Goal: Task Accomplishment & Management: Use online tool/utility

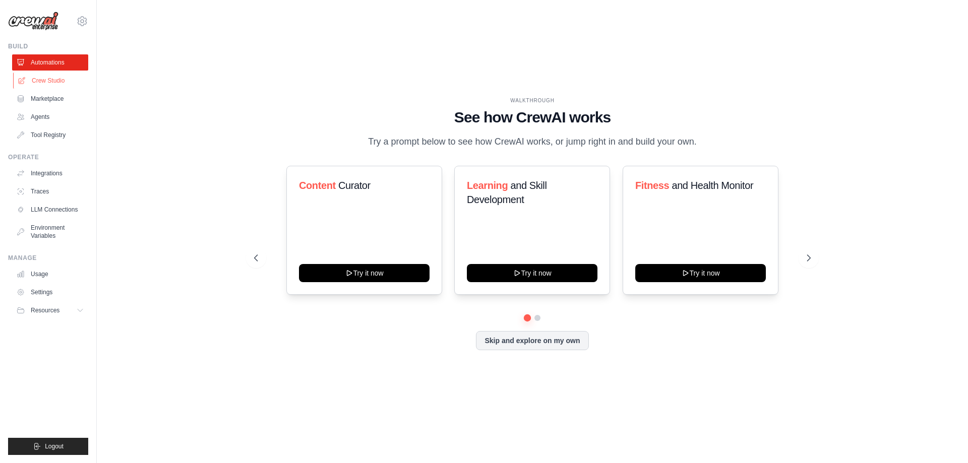
click at [53, 80] on link "Crew Studio" at bounding box center [51, 81] width 76 height 16
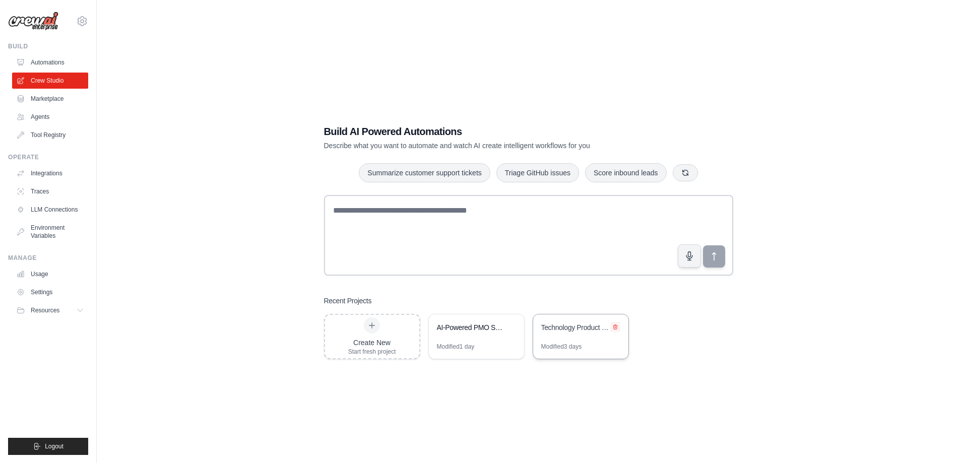
click at [616, 327] on icon at bounding box center [615, 327] width 4 height 5
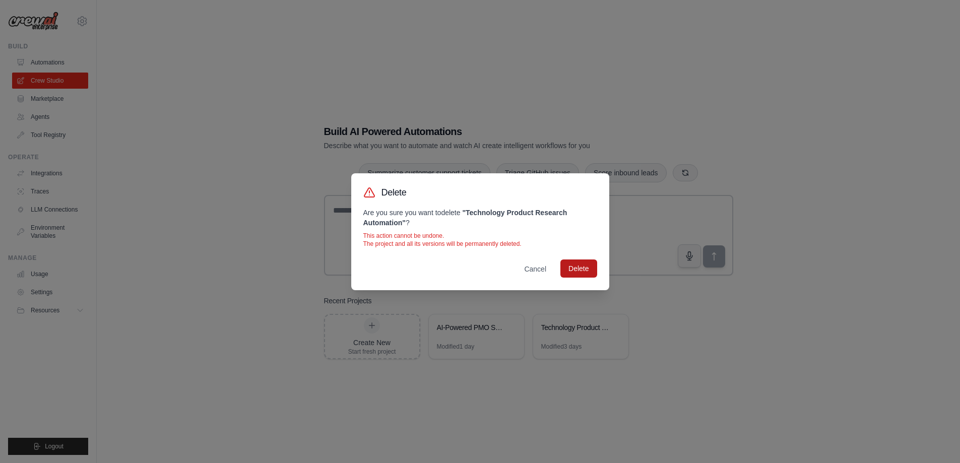
click at [587, 262] on button "Delete" at bounding box center [578, 269] width 36 height 18
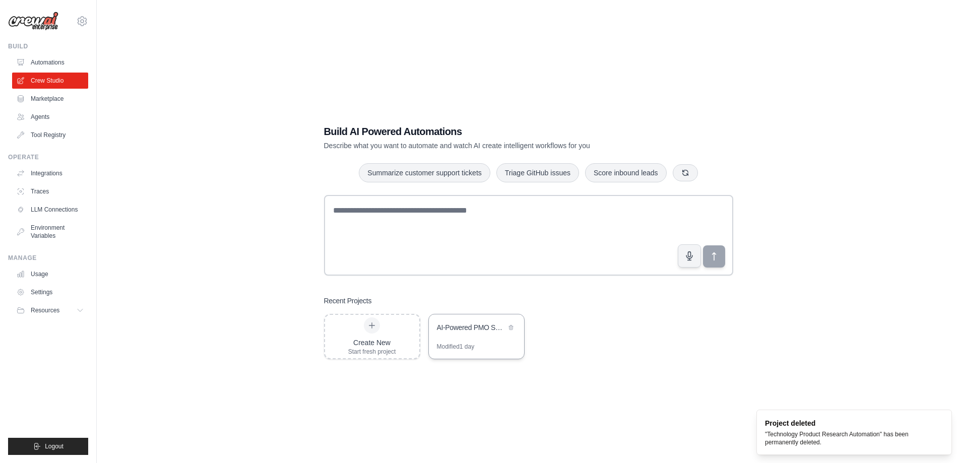
click at [470, 337] on div "AI-Powered PMO Services Automation" at bounding box center [476, 328] width 95 height 28
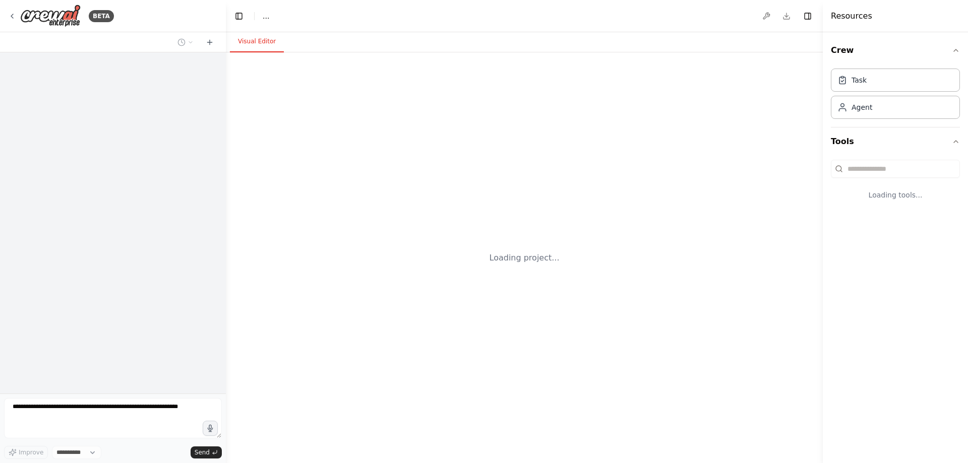
select select "****"
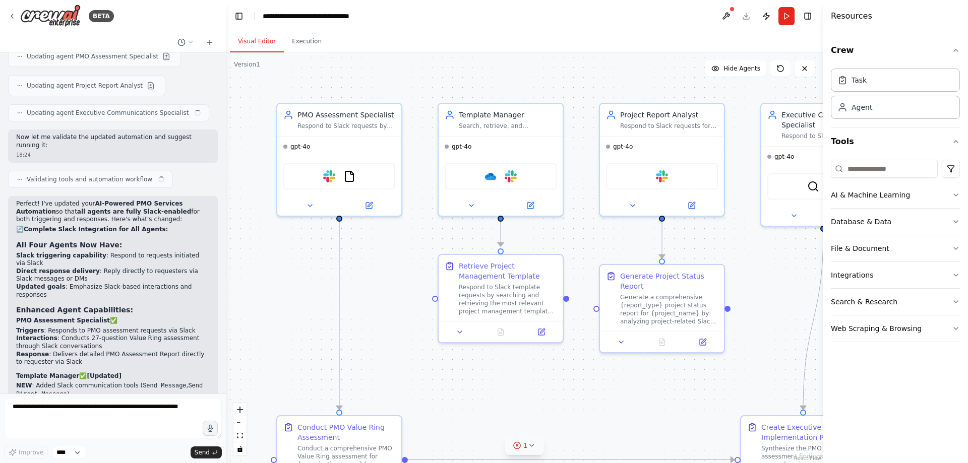
scroll to position [5415, 0]
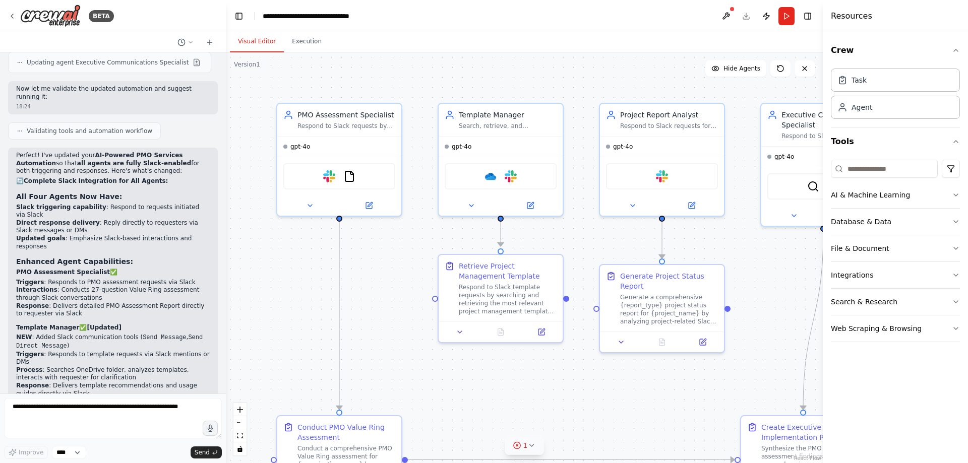
click at [530, 446] on icon at bounding box center [531, 445] width 4 height 2
click at [515, 442] on span "All tasks must be connected" at bounding box center [530, 444] width 86 height 8
click at [489, 400] on div "1" at bounding box center [482, 400] width 15 height 10
click at [521, 443] on icon at bounding box center [517, 445] width 8 height 8
click at [733, 13] on button at bounding box center [726, 16] width 16 height 18
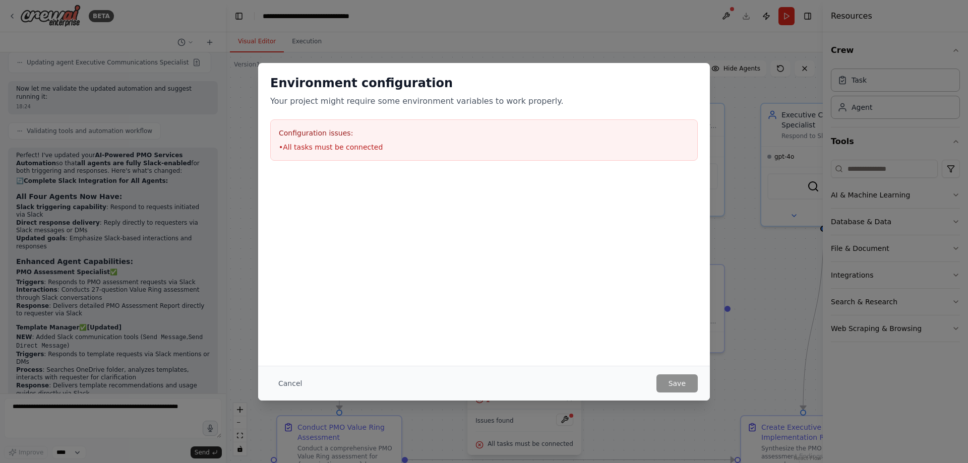
click at [332, 145] on li "• All tasks must be connected" at bounding box center [484, 147] width 410 height 10
click at [288, 385] on button "Cancel" at bounding box center [290, 383] width 40 height 18
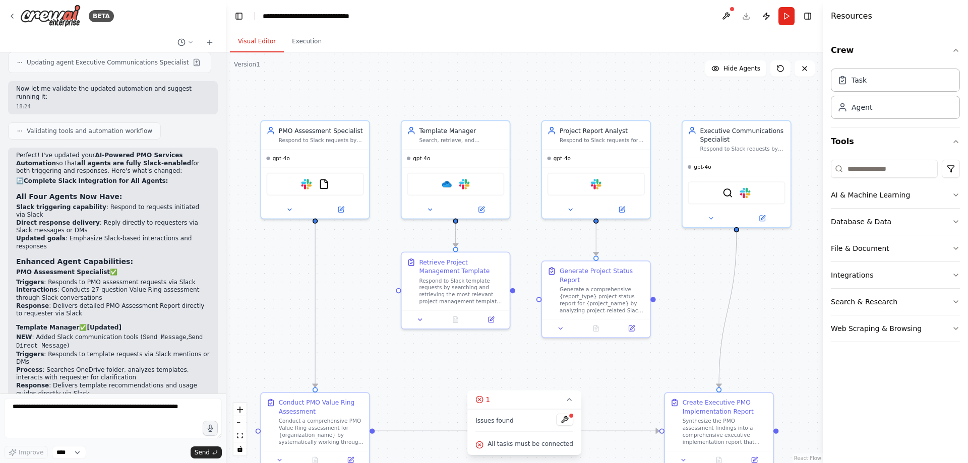
drag, startPoint x: 618, startPoint y: 380, endPoint x: 538, endPoint y: 368, distance: 80.6
click at [538, 368] on div ".deletable-edge-delete-btn { width: 20px; height: 20px; border: 0px solid #ffff…" at bounding box center [524, 257] width 597 height 411
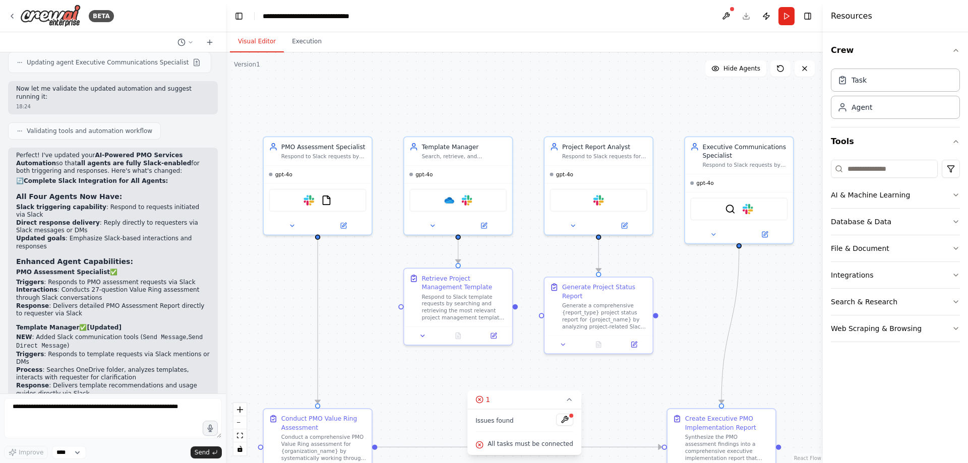
drag, startPoint x: 565, startPoint y: 370, endPoint x: 568, endPoint y: 386, distance: 16.3
click at [568, 386] on div ".deletable-edge-delete-btn { width: 20px; height: 20px; border: 0px solid #ffff…" at bounding box center [524, 257] width 597 height 411
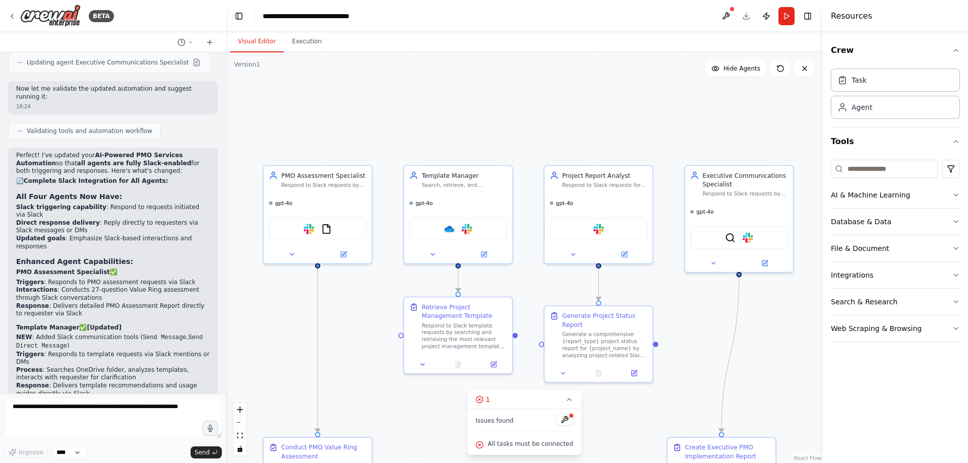
drag, startPoint x: 628, startPoint y: 380, endPoint x: 628, endPoint y: 408, distance: 27.2
click at [628, 408] on div ".deletable-edge-delete-btn { width: 20px; height: 20px; border: 0px solid #ffff…" at bounding box center [524, 257] width 597 height 411
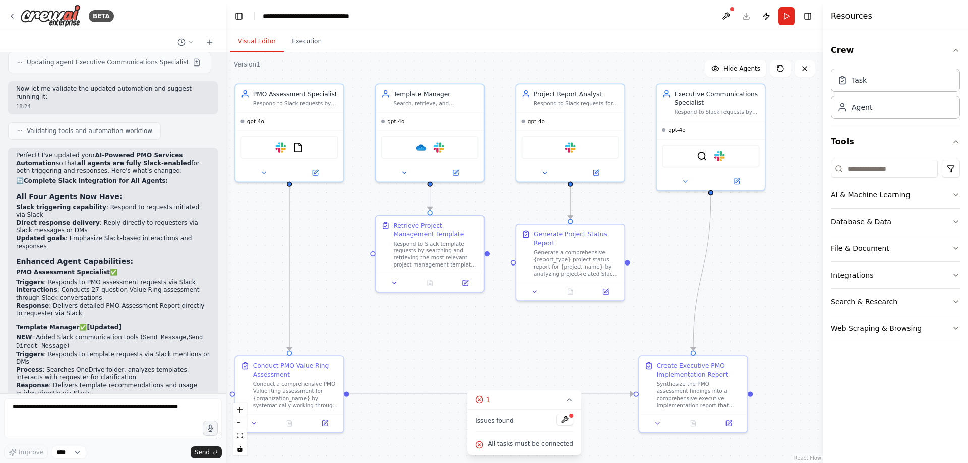
drag, startPoint x: 686, startPoint y: 315, endPoint x: 658, endPoint y: 234, distance: 86.4
click at [658, 234] on div ".deletable-edge-delete-btn { width: 20px; height: 20px; border: 0px solid #ffff…" at bounding box center [524, 257] width 597 height 411
drag, startPoint x: 629, startPoint y: 264, endPoint x: 691, endPoint y: 352, distance: 107.8
click at [691, 352] on div "PMO Assessment Specialist Respond to Slack requests by conducting comprehensive…" at bounding box center [450, 217] width 520 height 357
drag, startPoint x: 628, startPoint y: 263, endPoint x: 690, endPoint y: 359, distance: 114.8
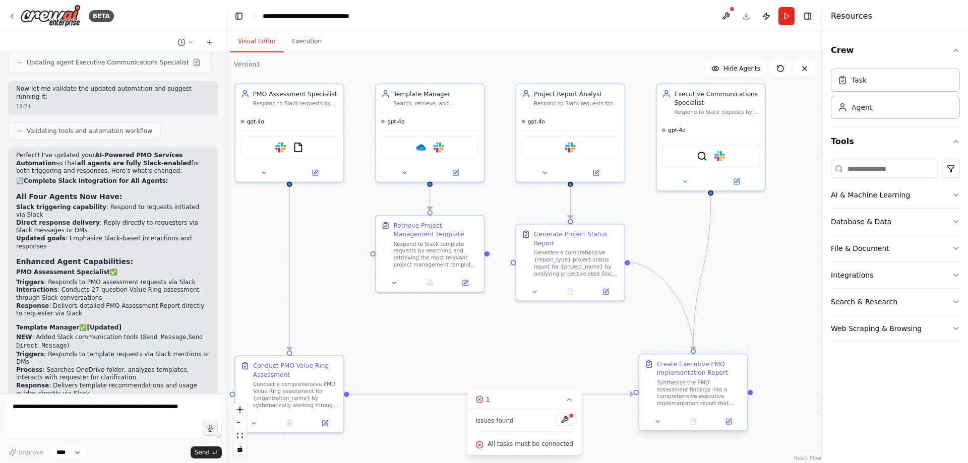
click at [690, 359] on div "PMO Assessment Specialist Respond to Slack requests by conducting comprehensive…" at bounding box center [450, 217] width 520 height 357
click at [515, 263] on div "Generate Project Status Report Generate a comprehensive {report_type} project s…" at bounding box center [570, 261] width 110 height 78
drag, startPoint x: 487, startPoint y: 254, endPoint x: 512, endPoint y: 267, distance: 27.7
click at [510, 268] on div ".deletable-edge-delete-btn { width: 20px; height: 20px; border: 0px solid #ffff…" at bounding box center [524, 257] width 597 height 411
click at [505, 265] on circle "Edge from 7ad972e4-a5b5-4455-a861-0e1f7aa40849 to 3fb6ca0c-6e45-488f-8fd2-75f4f…" at bounding box center [505, 262] width 9 height 9
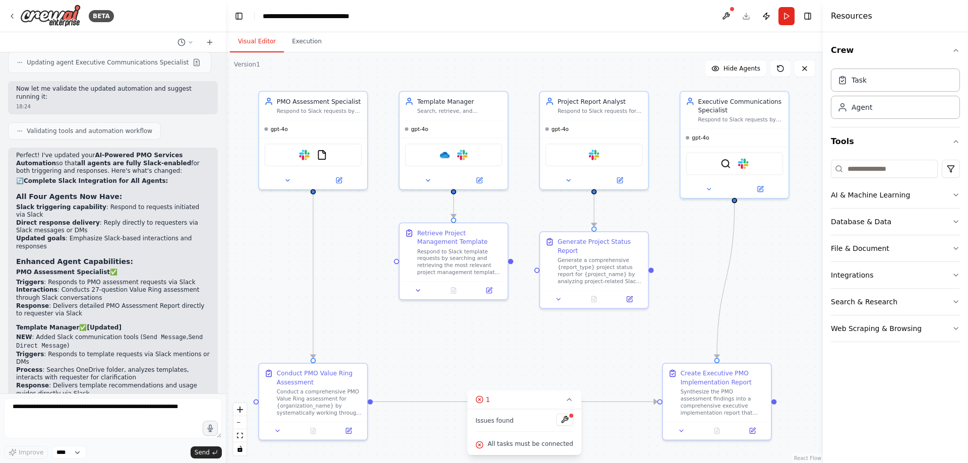
drag, startPoint x: 488, startPoint y: 256, endPoint x: 512, endPoint y: 264, distance: 24.9
click at [512, 264] on div ".deletable-edge-delete-btn { width: 20px; height: 20px; border: 0px solid #ffff…" at bounding box center [524, 257] width 597 height 411
drag, startPoint x: 509, startPoint y: 261, endPoint x: 535, endPoint y: 272, distance: 28.5
click at [535, 272] on div ".deletable-edge-delete-btn { width: 20px; height: 20px; border: 0px solid #ffff…" at bounding box center [524, 257] width 597 height 411
click at [528, 268] on circle "Edge from 7ad972e4-a5b5-4455-a861-0e1f7aa40849 to 3fb6ca0c-6e45-488f-8fd2-75f4f…" at bounding box center [529, 270] width 9 height 9
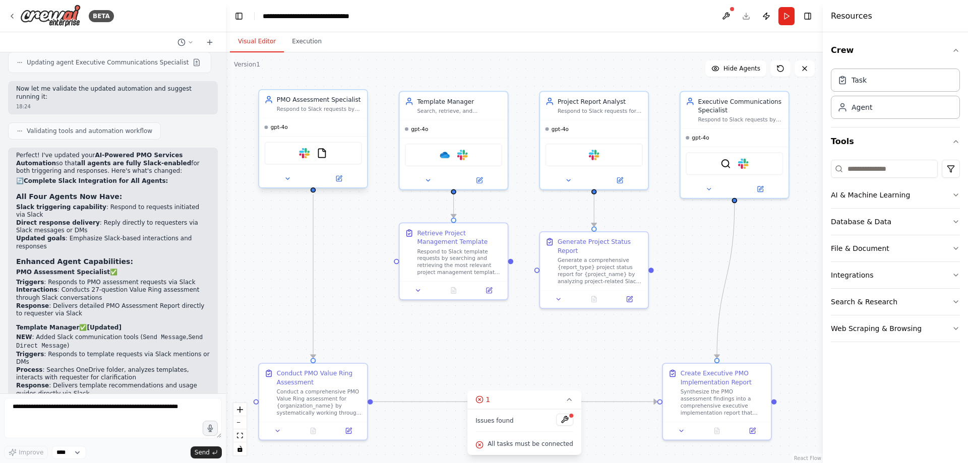
click at [356, 143] on div "Slack FileReadTool" at bounding box center [312, 153] width 97 height 23
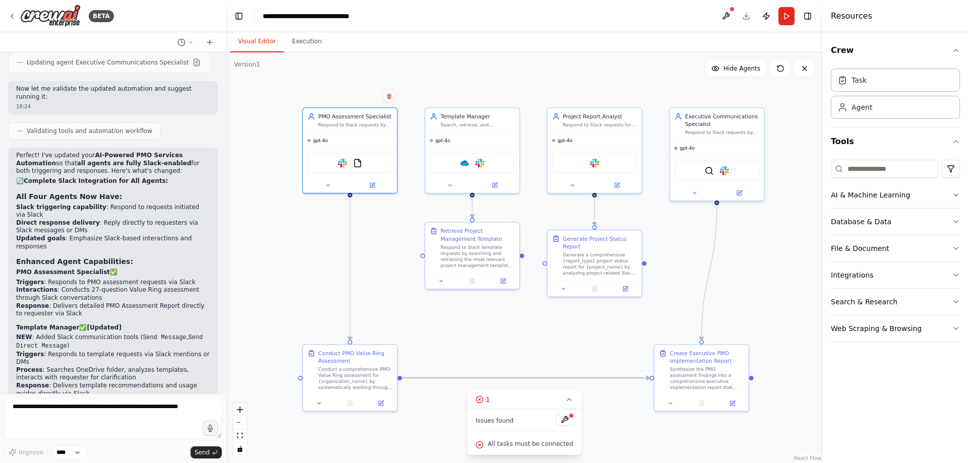
click at [600, 378] on icon "Edge from 186ab605-3dac-4f5e-b968-4b9f73de5f64 to d3f04bd4-d222-4314-a989-9b5f6…" at bounding box center [525, 378] width 247 height 0
click at [526, 376] on icon at bounding box center [526, 377] width 6 height 7
click at [397, 156] on div "PMO Assessment Specialist Respond to Slack requests by conducting comprehensive…" at bounding box center [349, 149] width 95 height 86
drag, startPoint x: 387, startPoint y: 155, endPoint x: 400, endPoint y: 155, distance: 13.6
click at [392, 155] on div "Slack FileReadTool" at bounding box center [349, 162] width 85 height 20
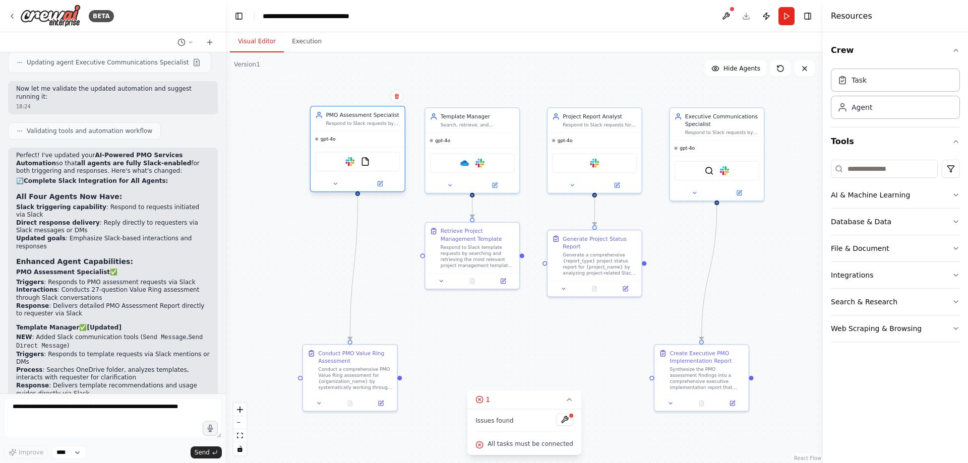
click at [403, 155] on div "Slack FileReadTool" at bounding box center [357, 161] width 94 height 29
drag, startPoint x: 403, startPoint y: 155, endPoint x: 378, endPoint y: 156, distance: 24.7
click at [378, 156] on div "Slack FileReadTool" at bounding box center [335, 161] width 94 height 29
click at [382, 155] on div "PMO Assessment Specialist Respond to Slack requests by conducting comprehensive…" at bounding box center [334, 149] width 95 height 86
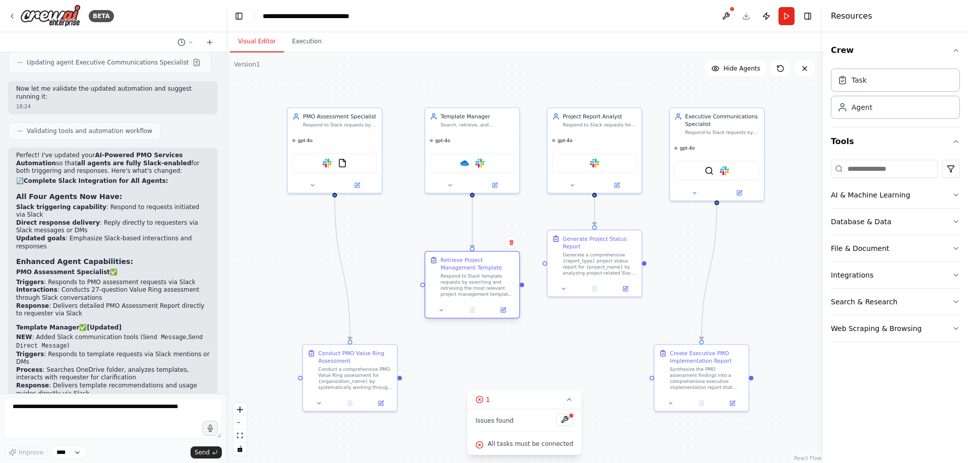
drag, startPoint x: 458, startPoint y: 271, endPoint x: 461, endPoint y: 306, distance: 35.4
click at [461, 302] on div "Retrieve Project Management Template Respond to Slack template requests by sear…" at bounding box center [472, 277] width 94 height 50
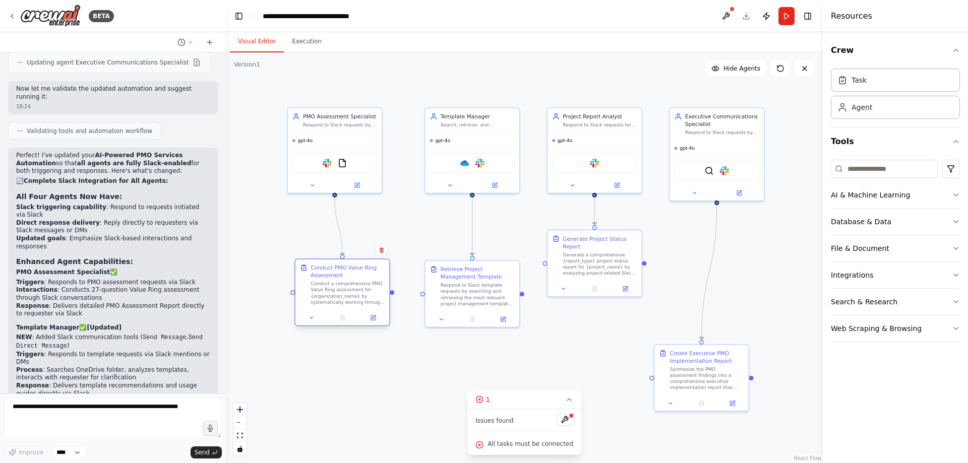
drag, startPoint x: 377, startPoint y: 358, endPoint x: 367, endPoint y: 275, distance: 84.3
click at [367, 275] on div "Conduct PMO Value Ring Assessment" at bounding box center [347, 271] width 74 height 15
drag, startPoint x: 670, startPoint y: 362, endPoint x: 693, endPoint y: 254, distance: 110.8
click at [693, 254] on div "Create Executive PMO Implementation Report" at bounding box center [729, 248] width 74 height 15
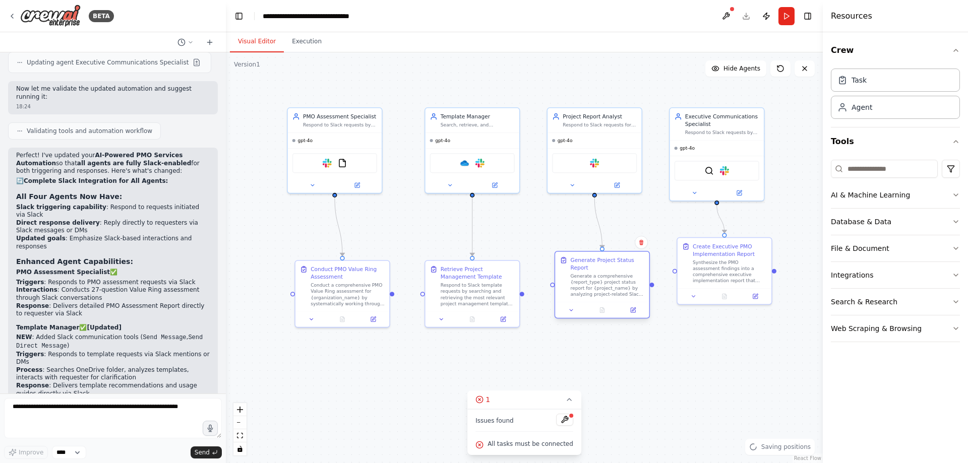
drag, startPoint x: 623, startPoint y: 276, endPoint x: 631, endPoint y: 299, distance: 24.7
click at [631, 299] on div "Generate Project Status Report Generate a comprehensive {report_type} project s…" at bounding box center [602, 277] width 94 height 50
click at [695, 197] on div at bounding box center [717, 191] width 94 height 15
click at [695, 191] on icon at bounding box center [693, 191] width 3 height 2
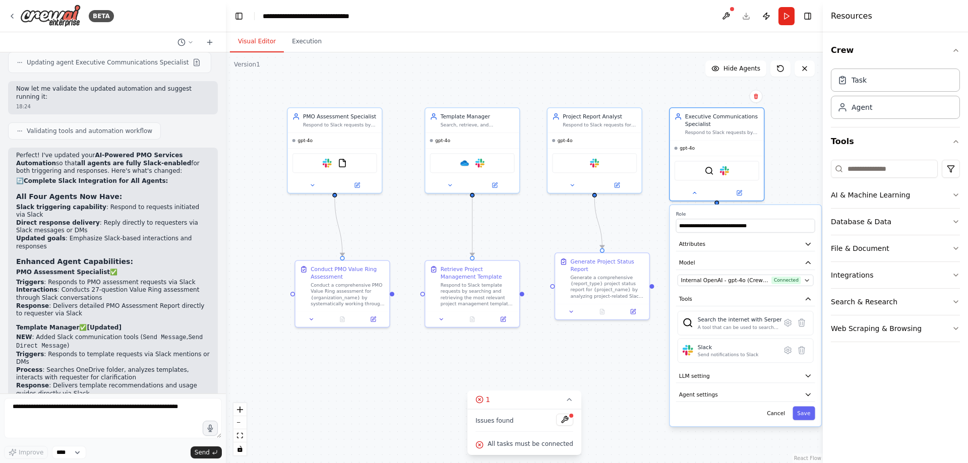
click at [657, 227] on div ".deletable-edge-delete-btn { width: 20px; height: 20px; border: 0px solid #ffff…" at bounding box center [524, 257] width 597 height 411
click at [578, 183] on button at bounding box center [571, 183] width 43 height 9
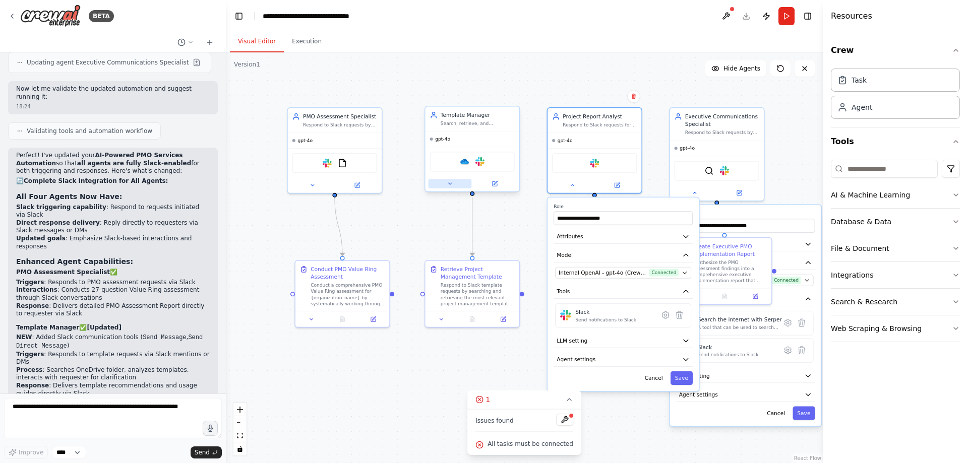
click at [450, 181] on icon at bounding box center [449, 184] width 6 height 6
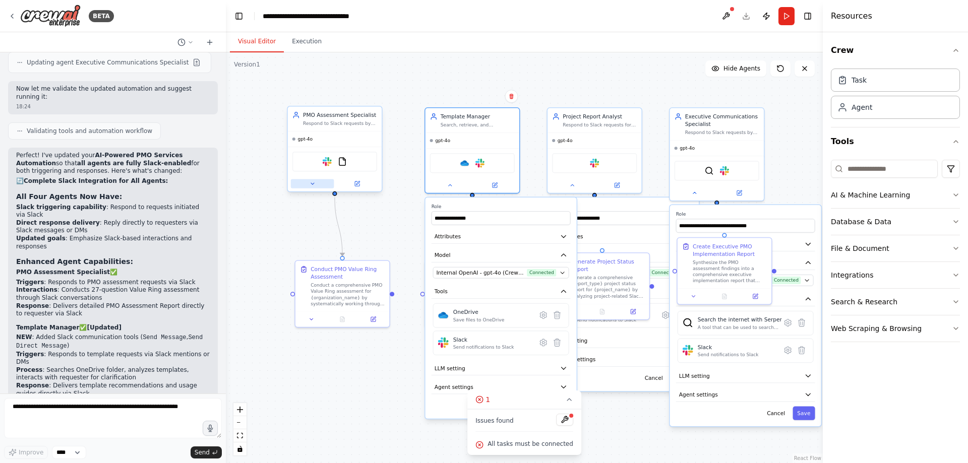
click at [309, 188] on button at bounding box center [312, 183] width 43 height 9
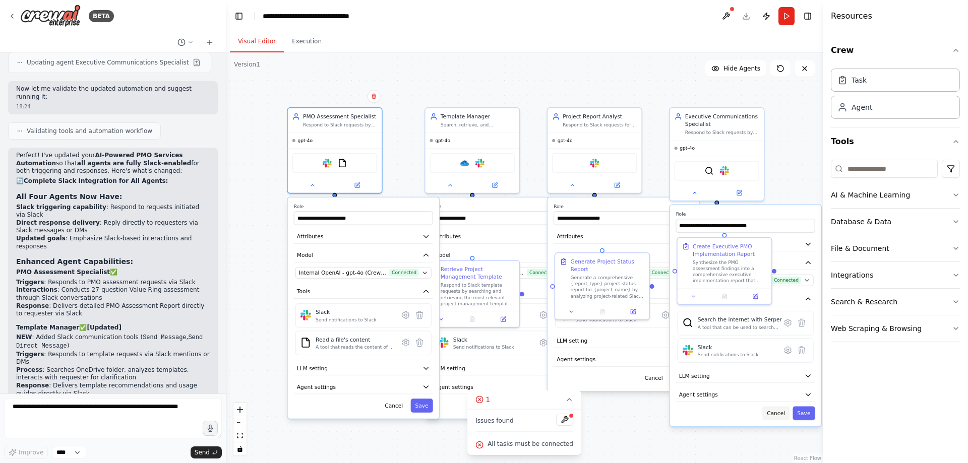
click at [785, 415] on button "Cancel" at bounding box center [775, 414] width 27 height 14
click at [665, 376] on button "Cancel" at bounding box center [653, 378] width 27 height 14
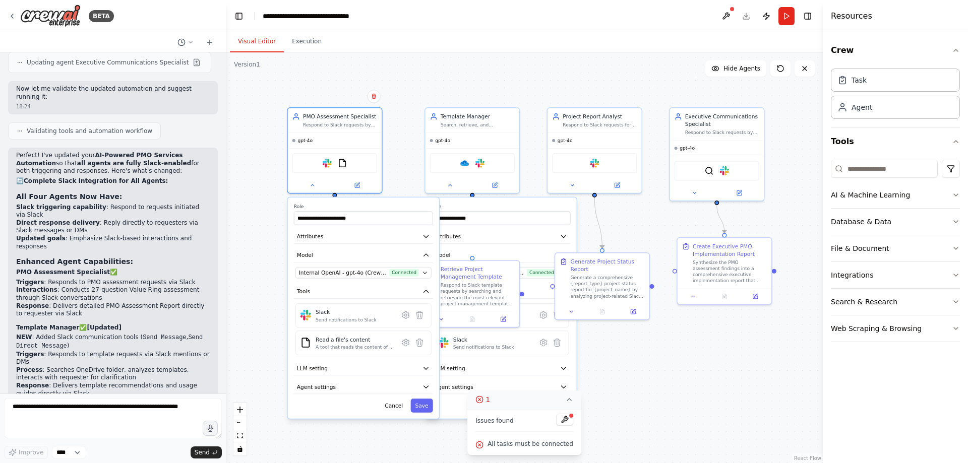
click at [565, 399] on icon at bounding box center [569, 400] width 8 height 8
click at [538, 403] on button "Cancel" at bounding box center [531, 406] width 27 height 14
click at [396, 409] on button "Cancel" at bounding box center [393, 406] width 27 height 14
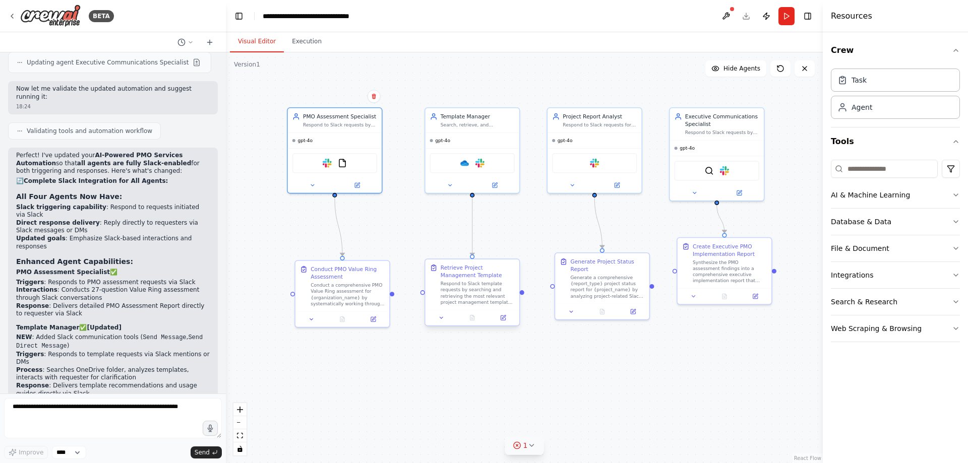
click at [443, 325] on div at bounding box center [472, 318] width 94 height 16
click at [443, 321] on icon at bounding box center [441, 318] width 6 height 6
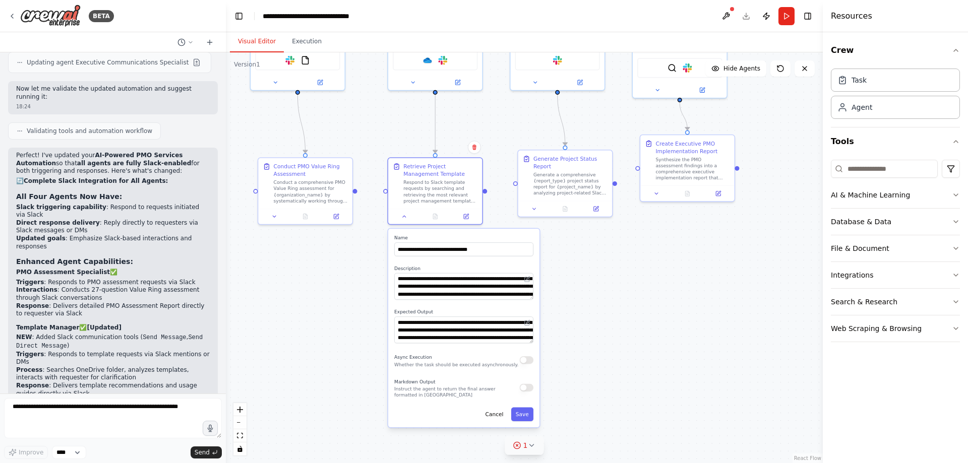
drag, startPoint x: 594, startPoint y: 398, endPoint x: 584, endPoint y: 300, distance: 97.8
click at [584, 300] on div ".deletable-edge-delete-btn { width: 20px; height: 20px; border: 0px solid #ffff…" at bounding box center [524, 257] width 597 height 411
click at [337, 215] on icon at bounding box center [336, 215] width 5 height 5
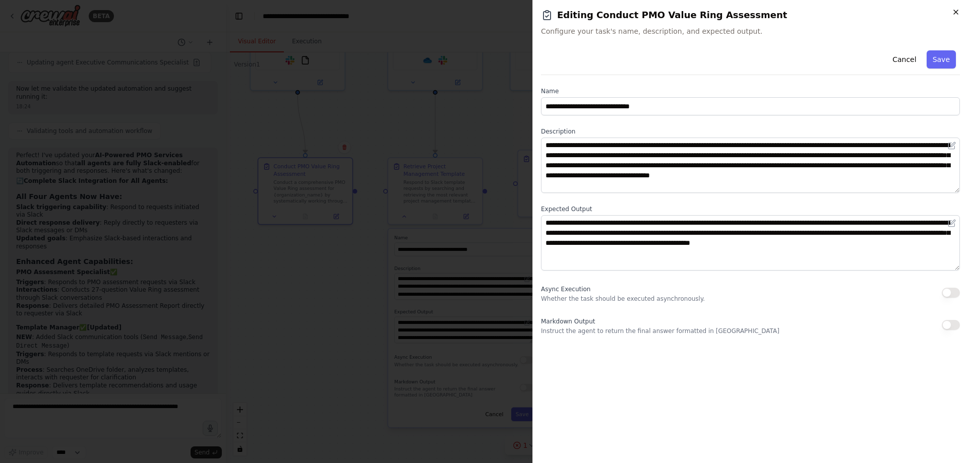
click at [955, 12] on icon "button" at bounding box center [955, 12] width 4 height 4
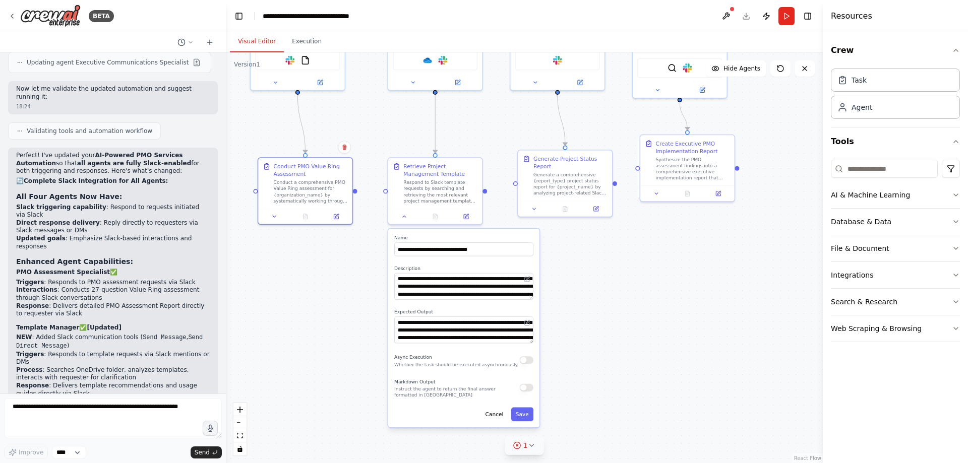
click at [637, 287] on div ".deletable-edge-delete-btn { width: 20px; height: 20px; border: 0px solid #ffff…" at bounding box center [524, 257] width 597 height 411
click at [625, 353] on div ".deletable-edge-delete-btn { width: 20px; height: 20px; border: 0px solid #ffff…" at bounding box center [524, 257] width 597 height 411
click at [501, 418] on button "Cancel" at bounding box center [494, 415] width 27 height 14
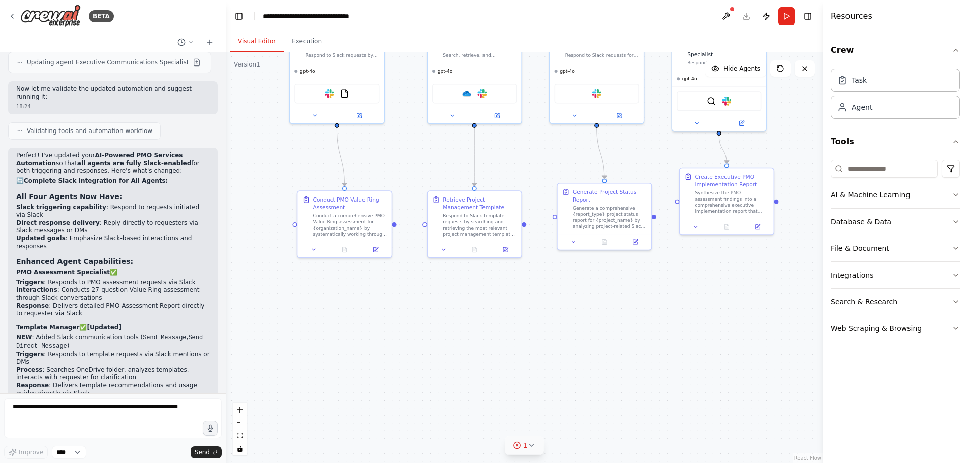
drag, startPoint x: 689, startPoint y: 330, endPoint x: 754, endPoint y: 365, distance: 73.7
click at [739, 376] on div ".deletable-edge-delete-btn { width: 20px; height: 20px; border: 0px solid #ffff…" at bounding box center [524, 257] width 597 height 411
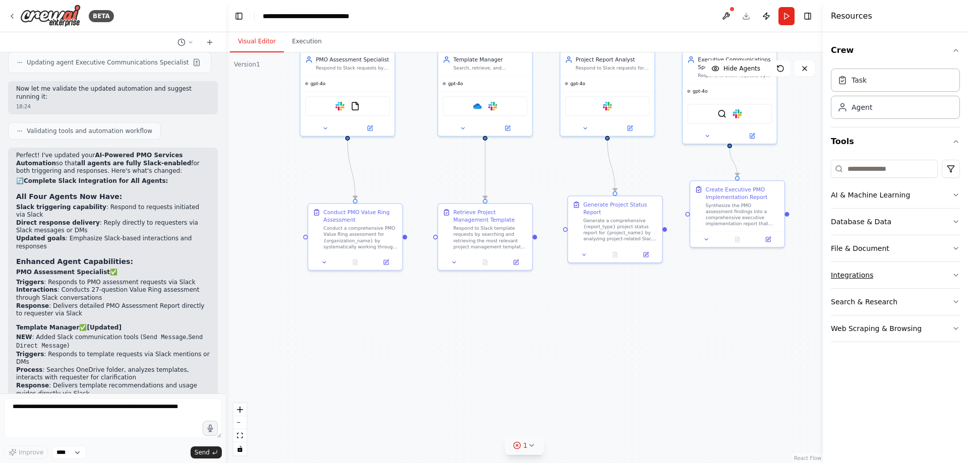
click at [858, 276] on div "Integrations" at bounding box center [852, 275] width 42 height 10
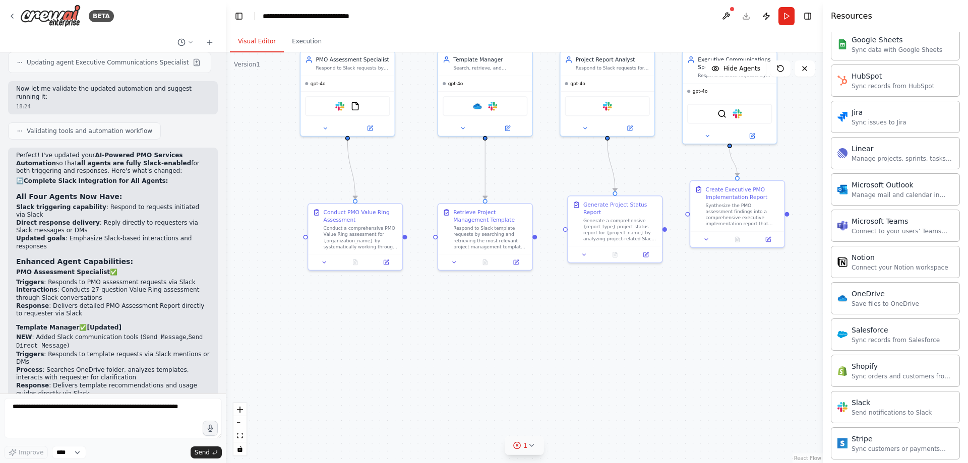
scroll to position [605, 0]
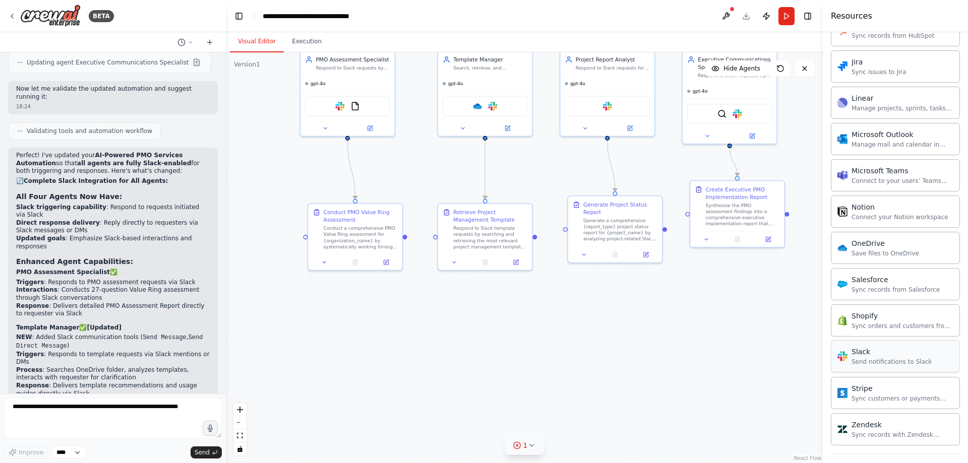
click at [878, 349] on div "Slack" at bounding box center [891, 352] width 80 height 10
click at [880, 361] on div "Send notifications to Slack" at bounding box center [891, 362] width 80 height 8
click at [881, 363] on div "Send notifications to Slack" at bounding box center [891, 362] width 80 height 8
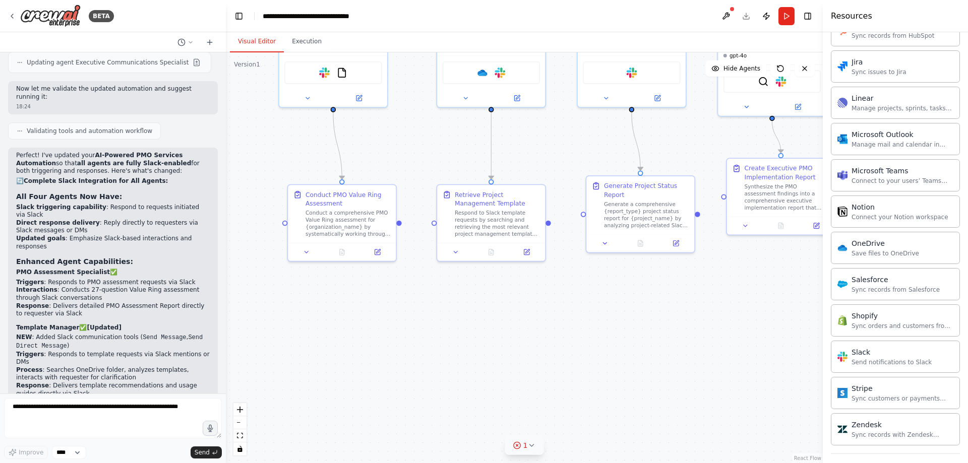
click at [534, 448] on icon at bounding box center [531, 445] width 8 height 8
drag, startPoint x: 567, startPoint y: 444, endPoint x: 503, endPoint y: 444, distance: 64.0
click at [503, 444] on span "All tasks must be connected" at bounding box center [530, 444] width 86 height 8
click at [509, 445] on span "All tasks must be connected" at bounding box center [530, 444] width 86 height 8
drag, startPoint x: 517, startPoint y: 443, endPoint x: 502, endPoint y: 442, distance: 14.6
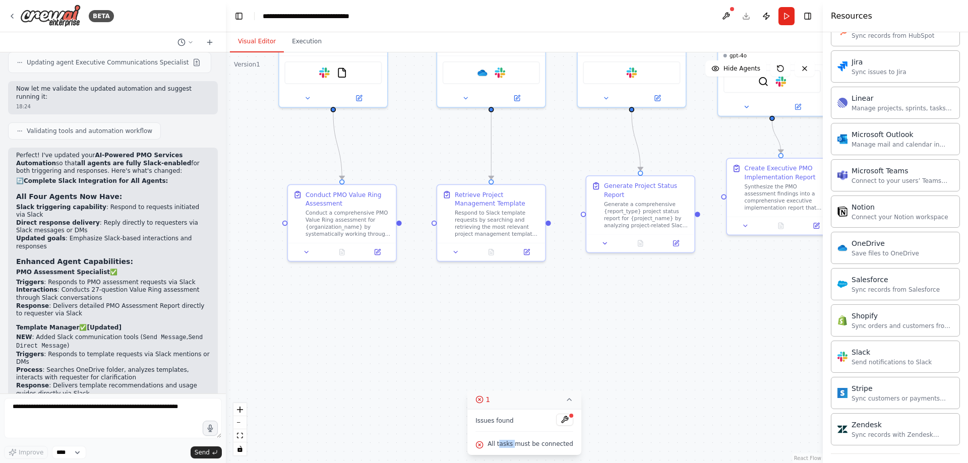
click at [502, 442] on span "All tasks must be connected" at bounding box center [530, 444] width 86 height 8
click at [103, 416] on textarea at bounding box center [113, 418] width 218 height 40
click at [62, 409] on textarea "To enrich screen reader interactions, please activate Accessibility in Grammarl…" at bounding box center [113, 418] width 218 height 40
type textarea "**********"
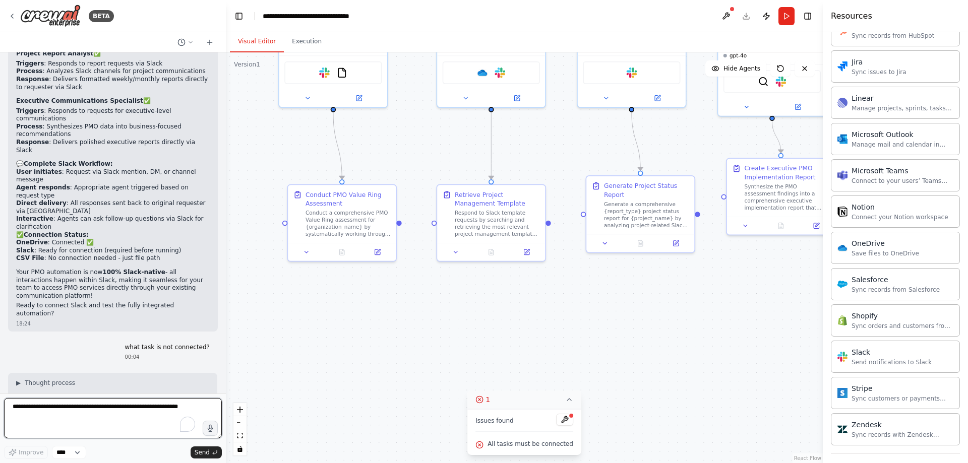
scroll to position [5787, 0]
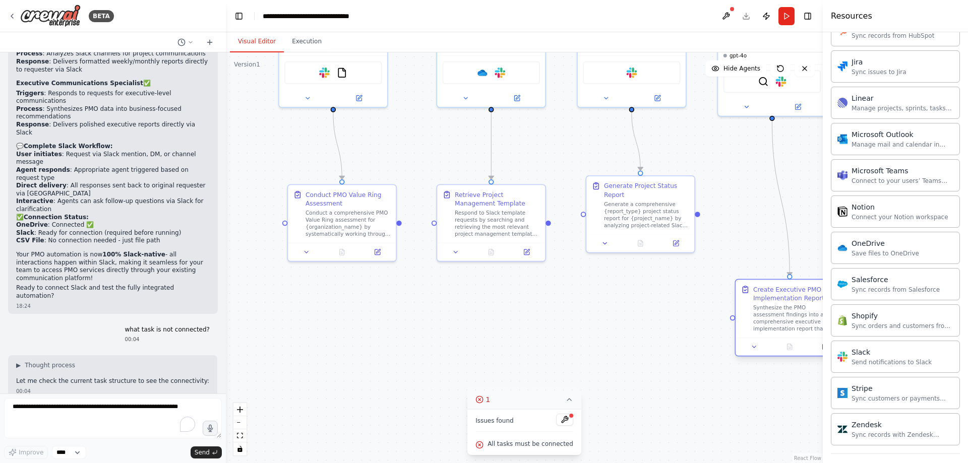
drag, startPoint x: 762, startPoint y: 208, endPoint x: 764, endPoint y: 330, distance: 122.0
click at [764, 330] on div "Synthesize the PMO assessment findings into a comprehensive executive implement…" at bounding box center [795, 318] width 85 height 28
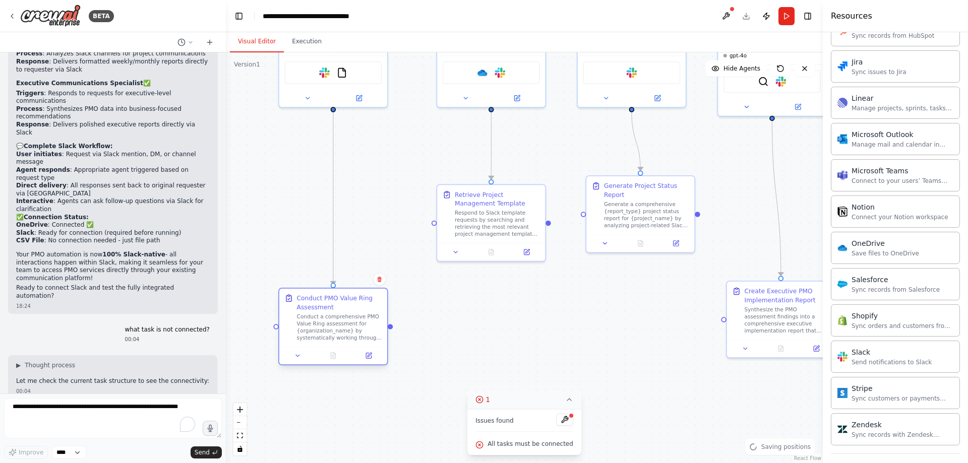
drag, startPoint x: 376, startPoint y: 246, endPoint x: 368, endPoint y: 338, distance: 91.6
click at [368, 338] on div "Conduct a comprehensive PMO Value Ring assessment for {organization_name} by sy…" at bounding box center [339, 327] width 85 height 28
drag, startPoint x: 391, startPoint y: 329, endPoint x: 724, endPoint y: 322, distance: 333.2
click at [724, 322] on div ".deletable-edge-delete-btn { width: 20px; height: 20px; border: 0px solid #ffff…" at bounding box center [524, 257] width 597 height 411
click at [589, 320] on icon "Edge from 186ab605-3dac-4f5e-b968-4b9f73de5f64 to d3f04bd4-d222-4314-a989-9b5f6…" at bounding box center [557, 324] width 328 height 9
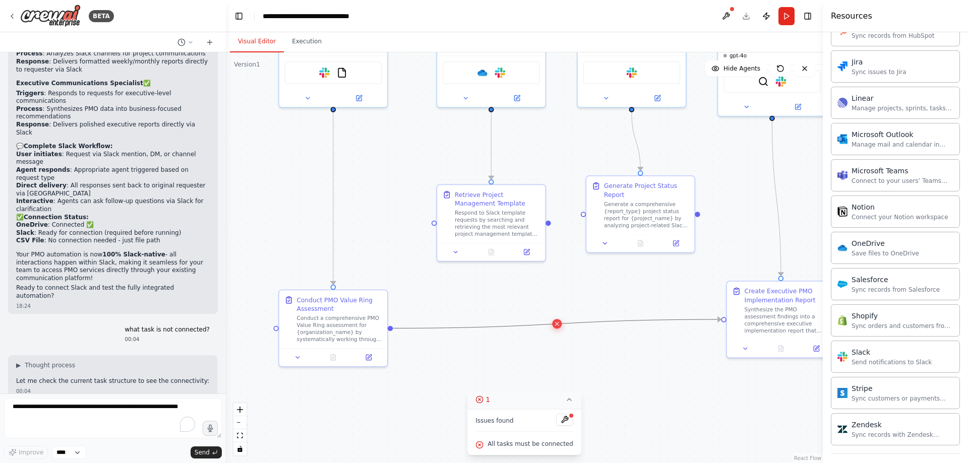
click at [559, 324] on icon at bounding box center [556, 324] width 7 height 8
click at [98, 407] on textarea "To enrich screen reader interactions, please activate Accessibility in Grammarl…" at bounding box center [113, 418] width 218 height 40
type textarea "**********"
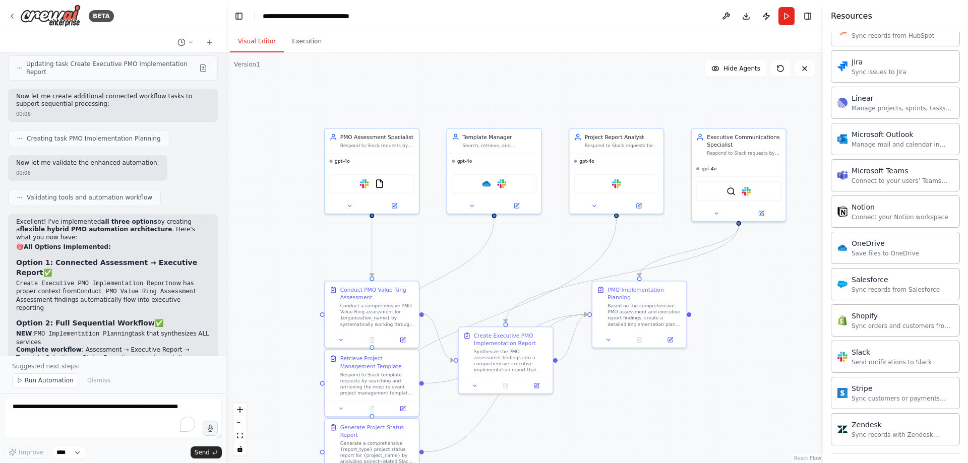
scroll to position [6544, 0]
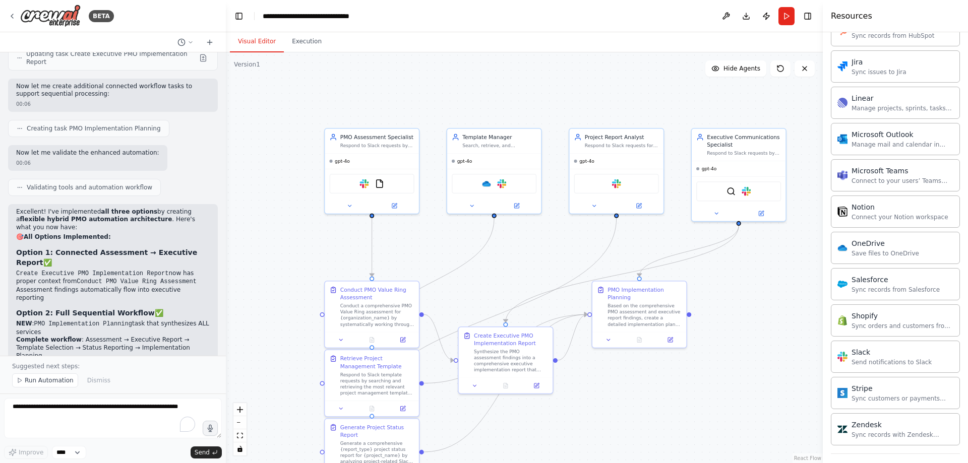
drag, startPoint x: 590, startPoint y: 300, endPoint x: 599, endPoint y: 380, distance: 80.6
click at [599, 380] on div ".deletable-edge-delete-btn { width: 20px; height: 20px; border: 0px solid #ffff…" at bounding box center [524, 257] width 597 height 411
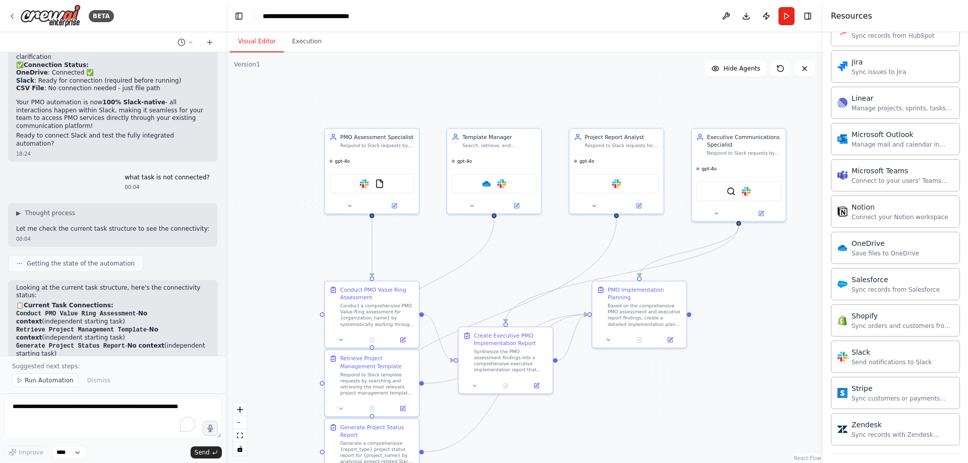
scroll to position [5838, 0]
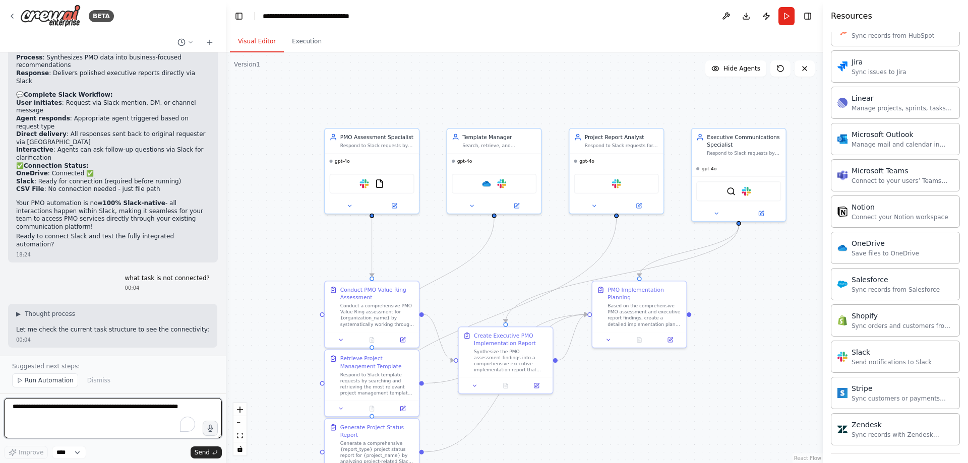
click at [36, 407] on textarea "To enrich screen reader interactions, please activate Accessibility in Grammarl…" at bounding box center [113, 418] width 218 height 40
type textarea "*"
type textarea "**********"
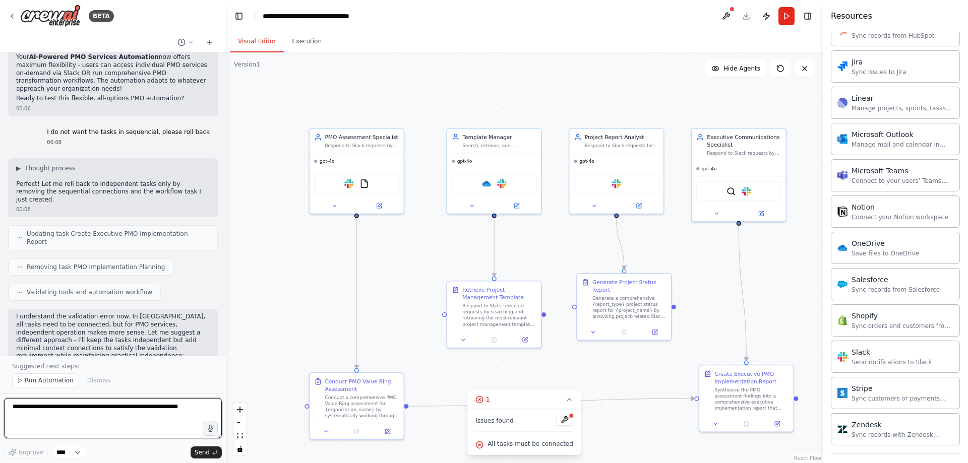
scroll to position [7147, 0]
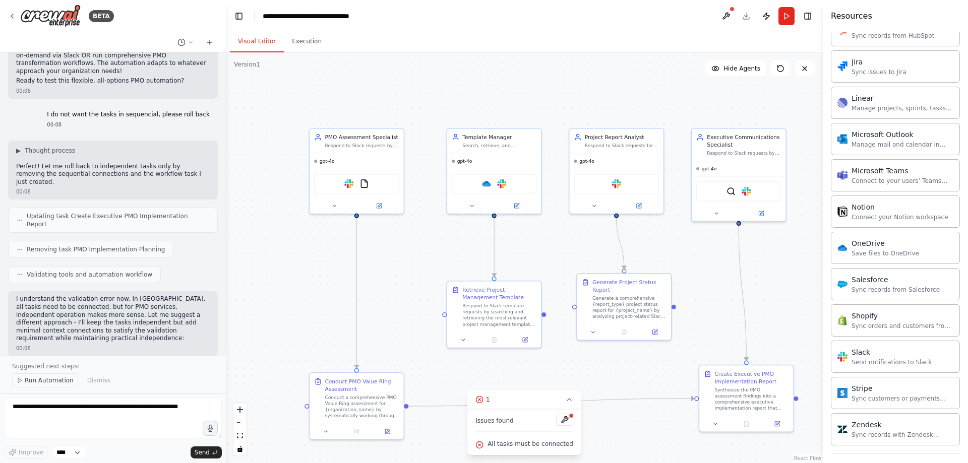
click at [49, 378] on span "Run Automation" at bounding box center [49, 380] width 49 height 8
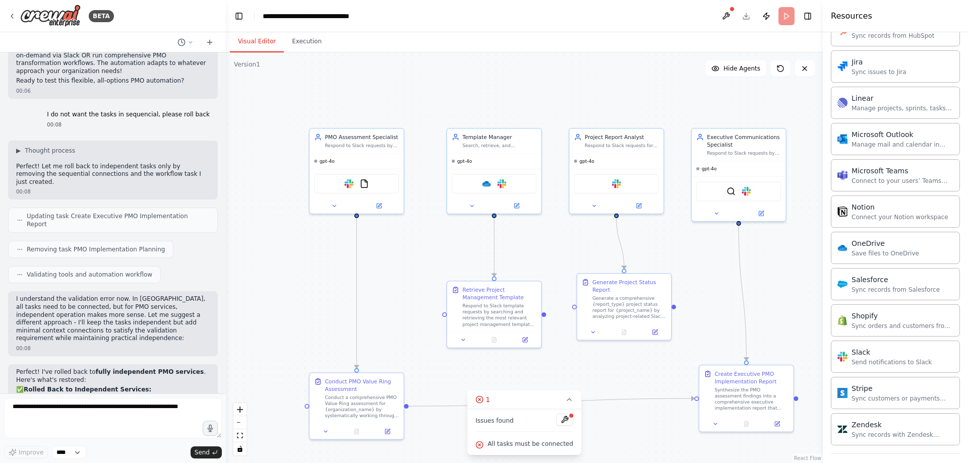
scroll to position [7109, 0]
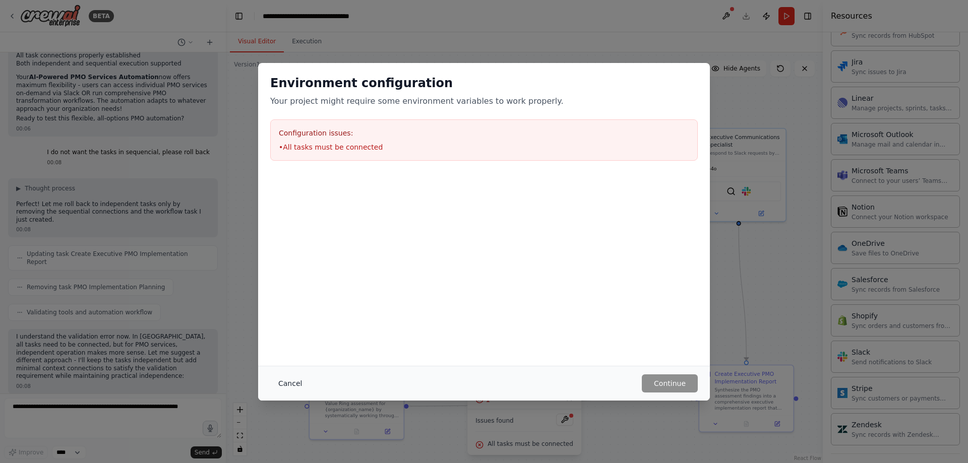
click at [294, 382] on button "Cancel" at bounding box center [290, 383] width 40 height 18
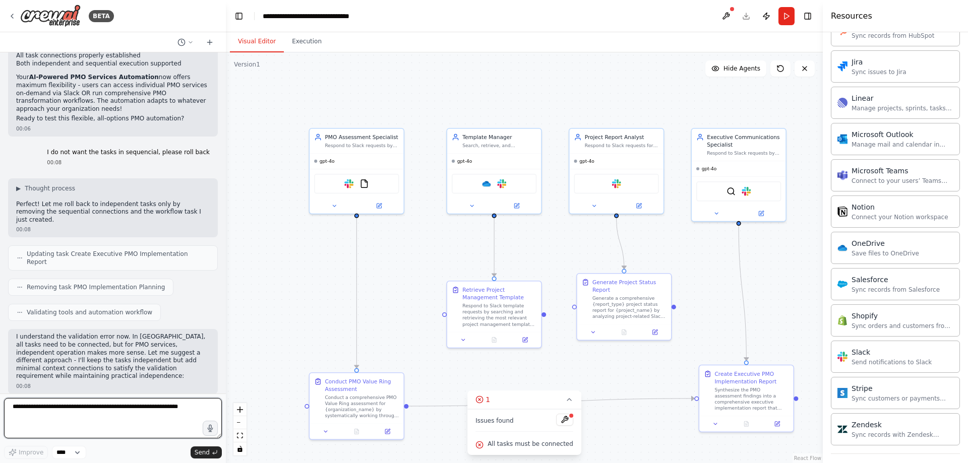
click at [113, 404] on textarea "To enrich screen reader interactions, please activate Accessibility in Grammarl…" at bounding box center [113, 418] width 218 height 40
type textarea "*"
type textarea "**********"
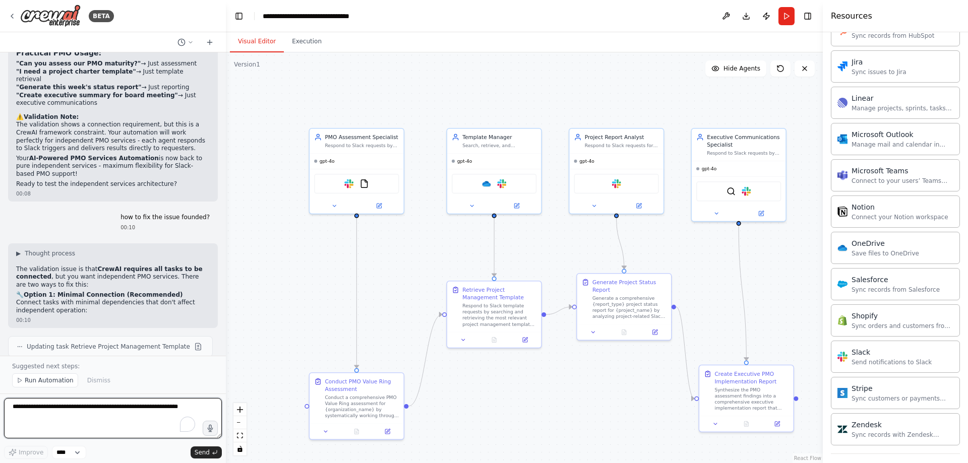
scroll to position [7695, 0]
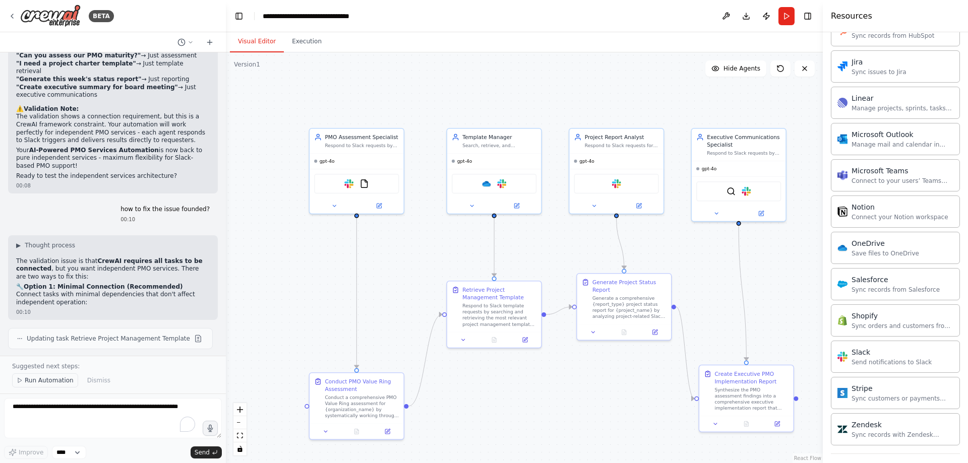
click at [66, 377] on span "Run Automation" at bounding box center [49, 380] width 49 height 8
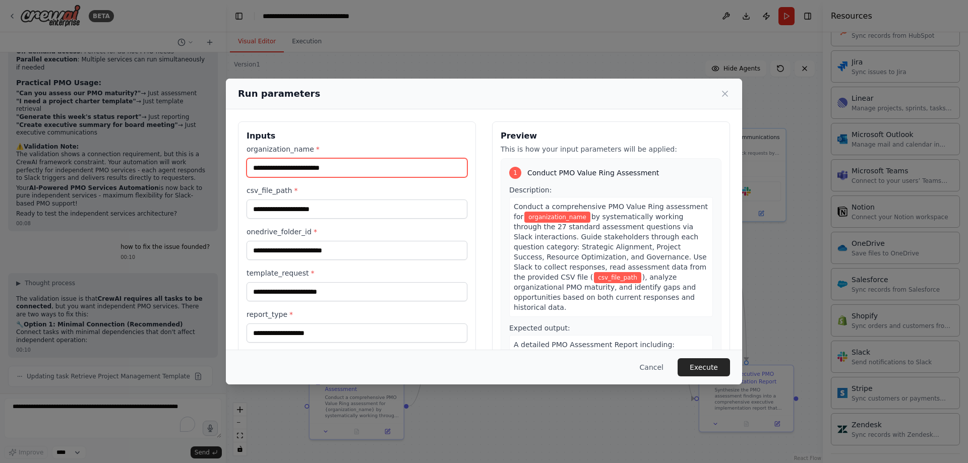
click at [358, 169] on input "organization_name *" at bounding box center [356, 167] width 221 height 19
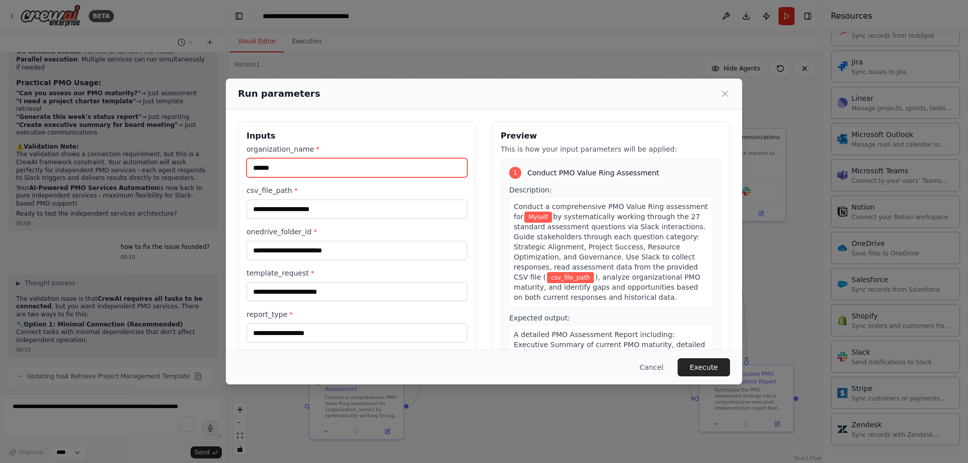
type input "******"
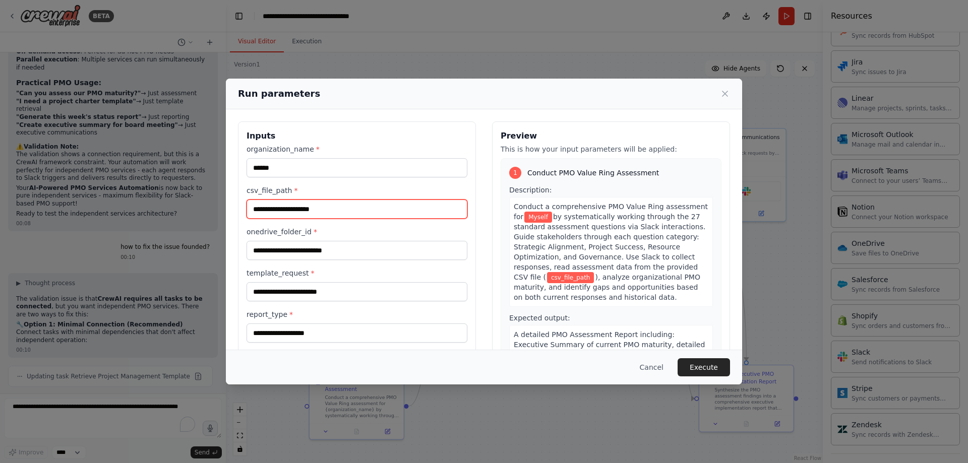
click at [374, 212] on input "csv_file_path *" at bounding box center [356, 209] width 221 height 19
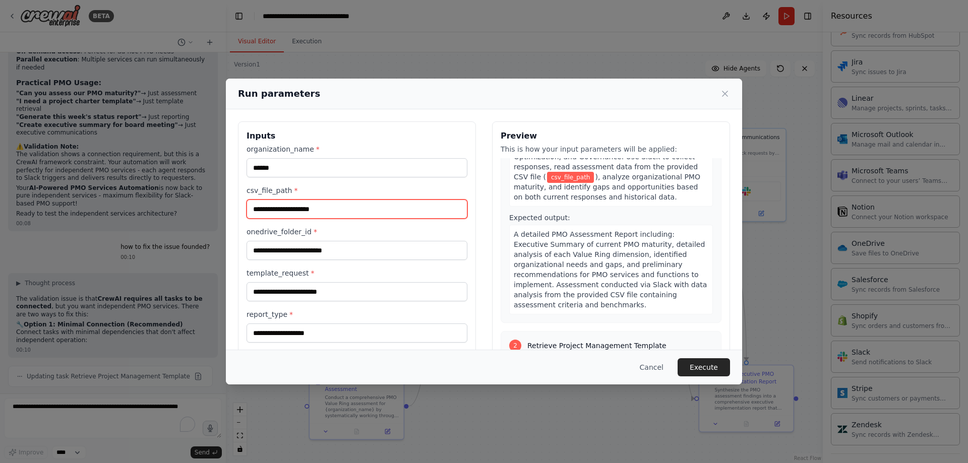
scroll to position [101, 0]
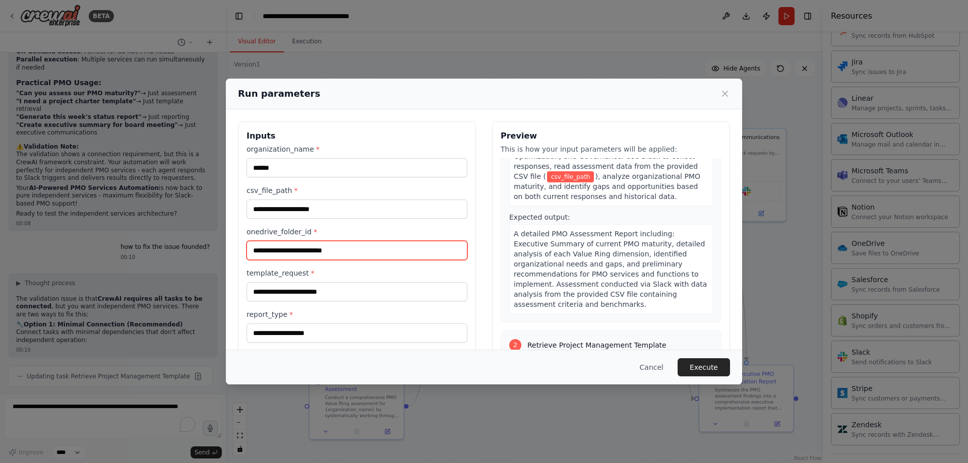
click at [281, 249] on input "onedrive_folder_id *" at bounding box center [356, 250] width 221 height 19
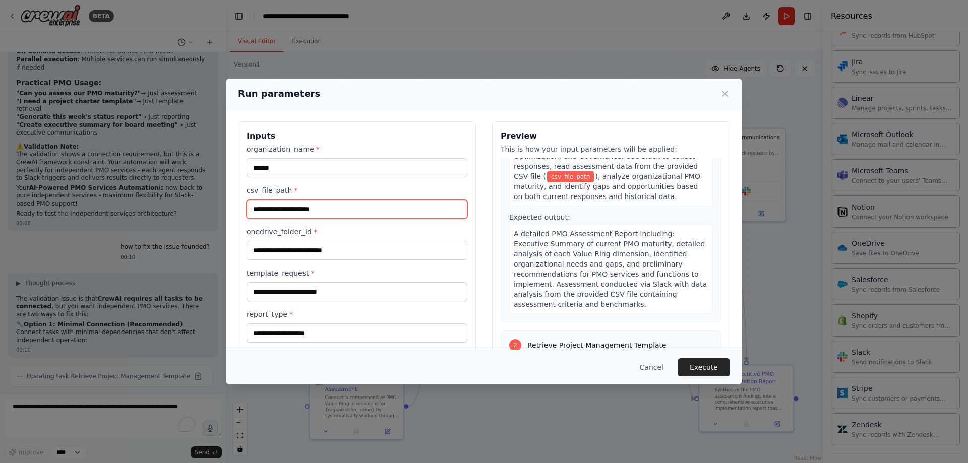
click at [278, 211] on input "csv_file_path *" at bounding box center [356, 209] width 221 height 19
paste input "**********"
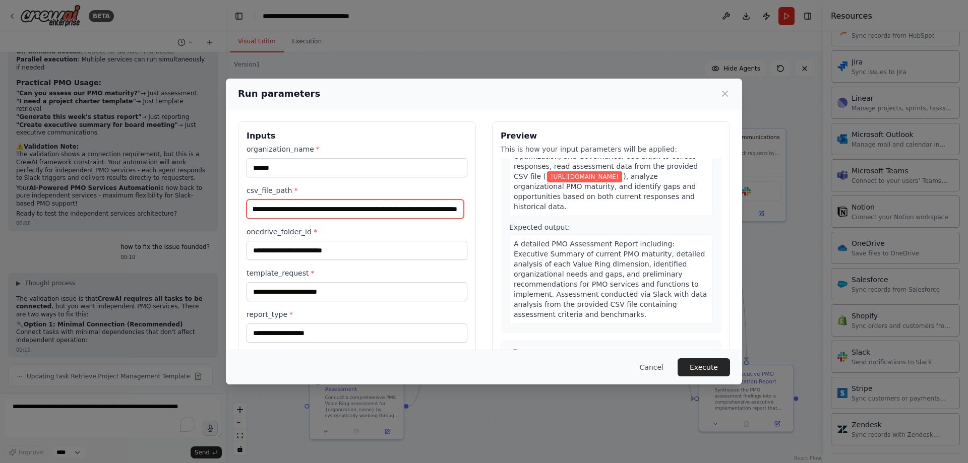
type input "**********"
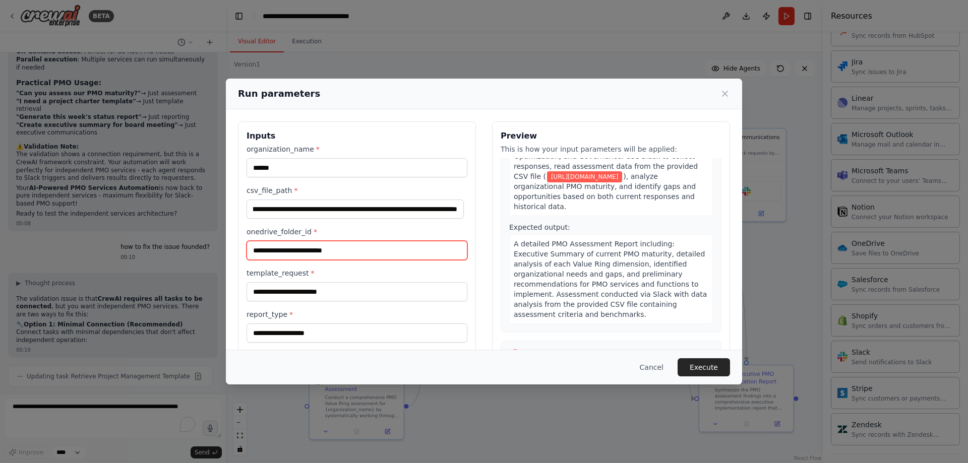
click at [327, 251] on input "onedrive_folder_id *" at bounding box center [356, 250] width 221 height 19
click at [349, 250] on input "onedrive_folder_id *" at bounding box center [356, 250] width 221 height 19
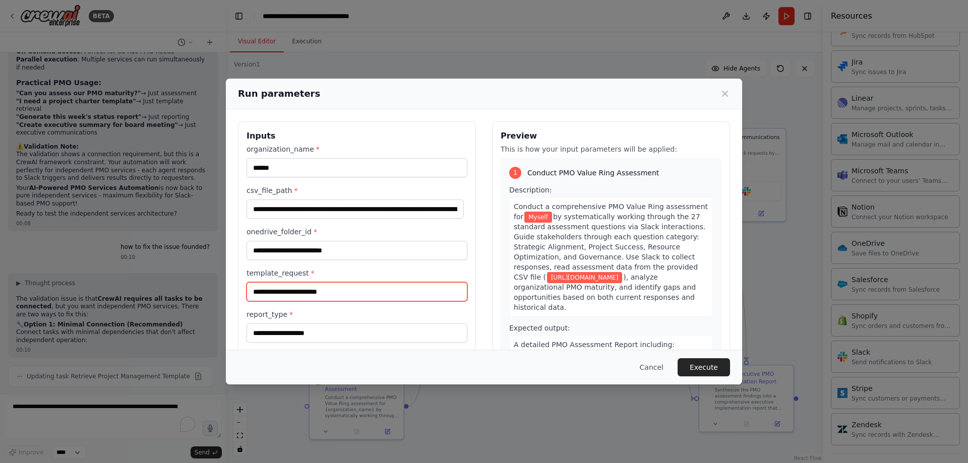
click at [332, 290] on input "template_request *" at bounding box center [356, 291] width 221 height 19
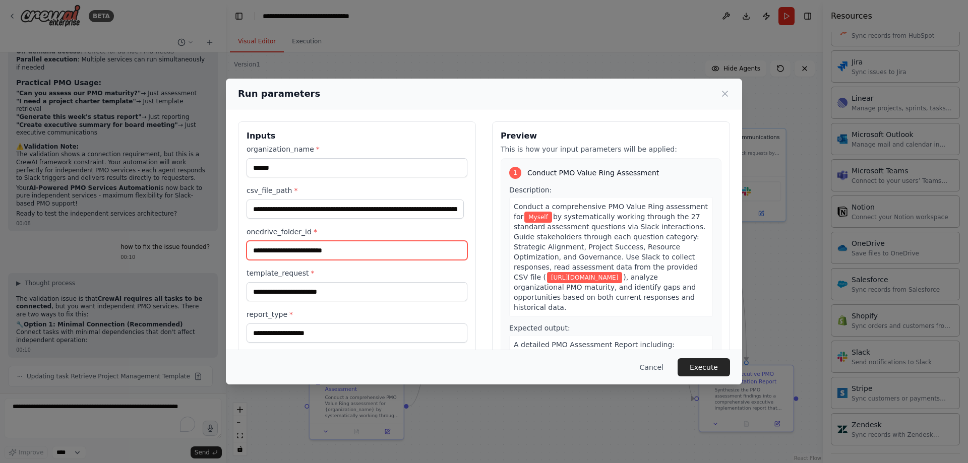
click at [331, 249] on input "onedrive_folder_id *" at bounding box center [356, 250] width 221 height 19
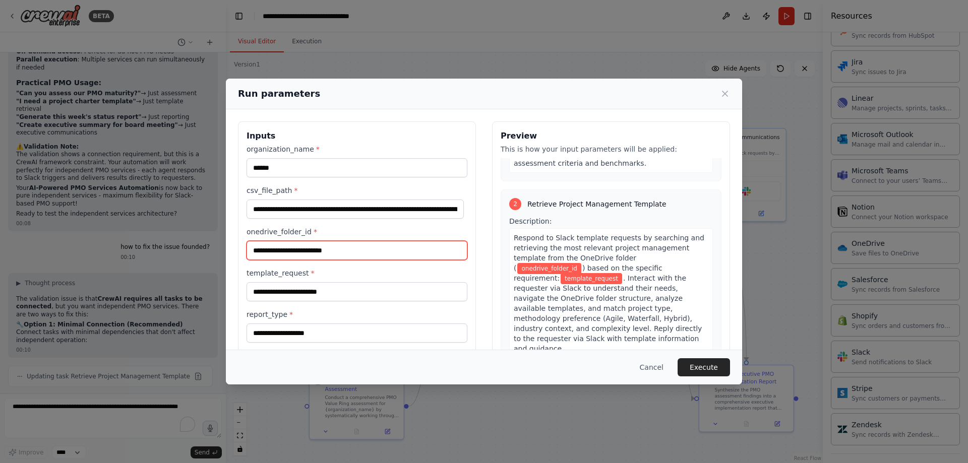
scroll to position [302, 0]
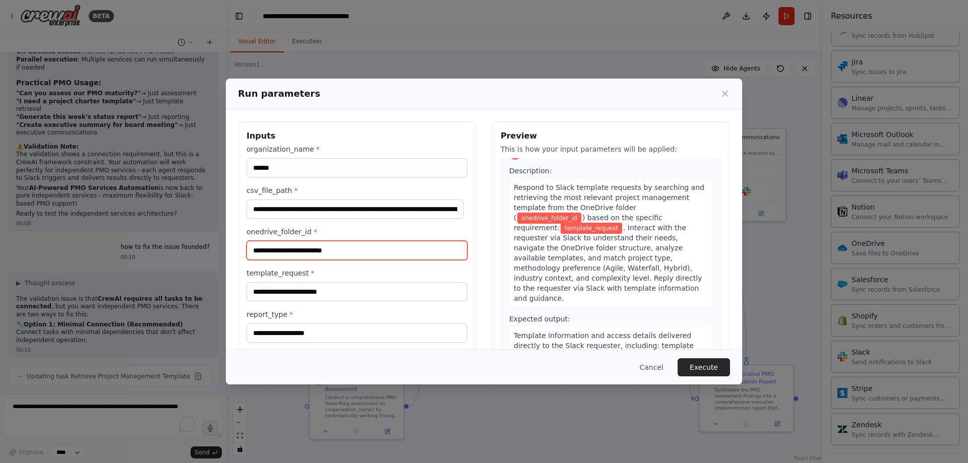
paste input "**********"
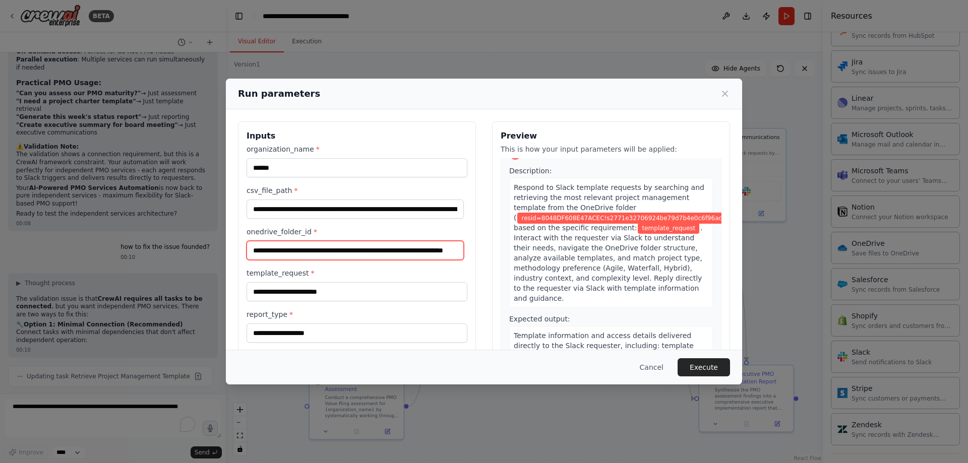
type input "**********"
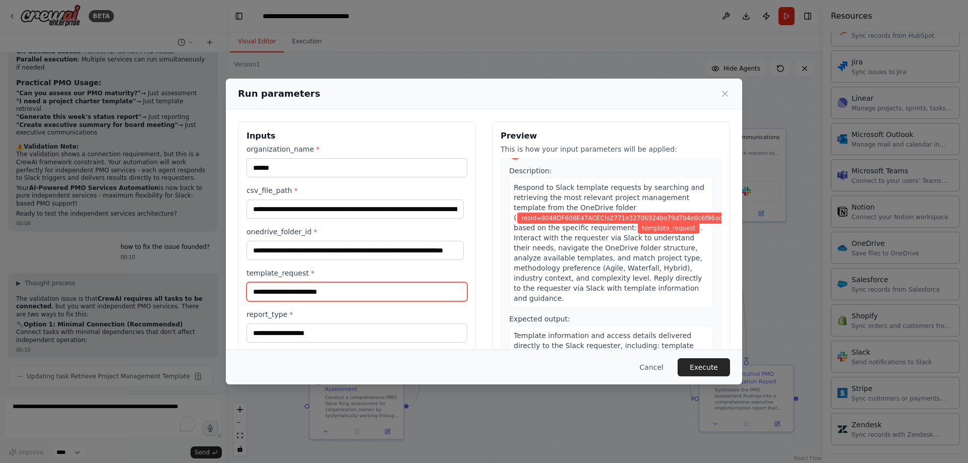
click at [337, 290] on input "template_request *" at bounding box center [356, 291] width 221 height 19
click at [339, 292] on input "template_request *" at bounding box center [356, 291] width 221 height 19
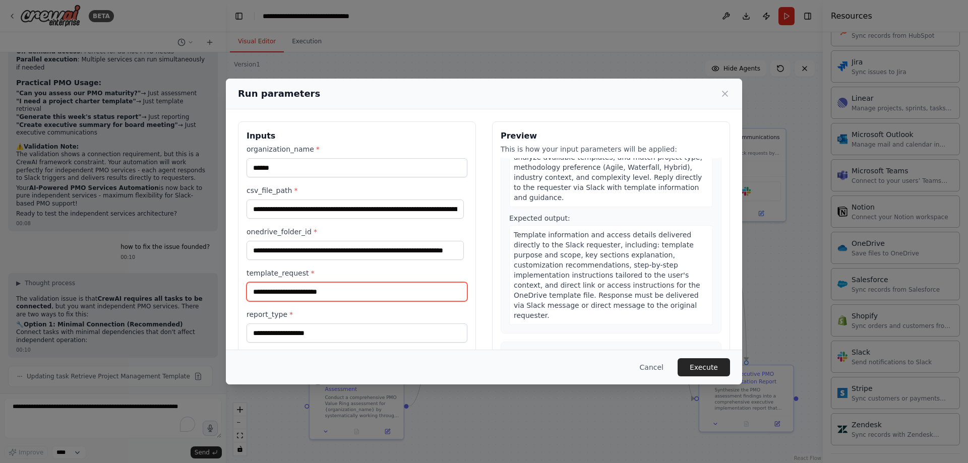
click at [344, 291] on input "template_request *" at bounding box center [356, 291] width 221 height 19
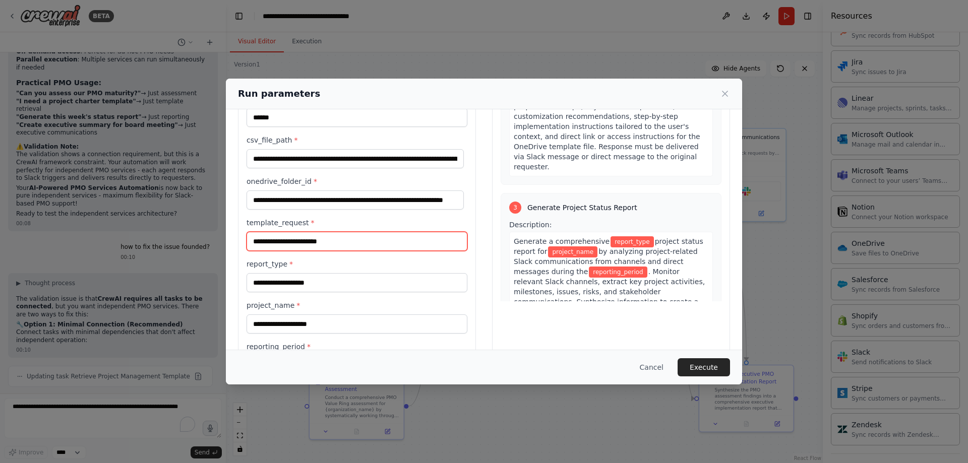
scroll to position [504, 0]
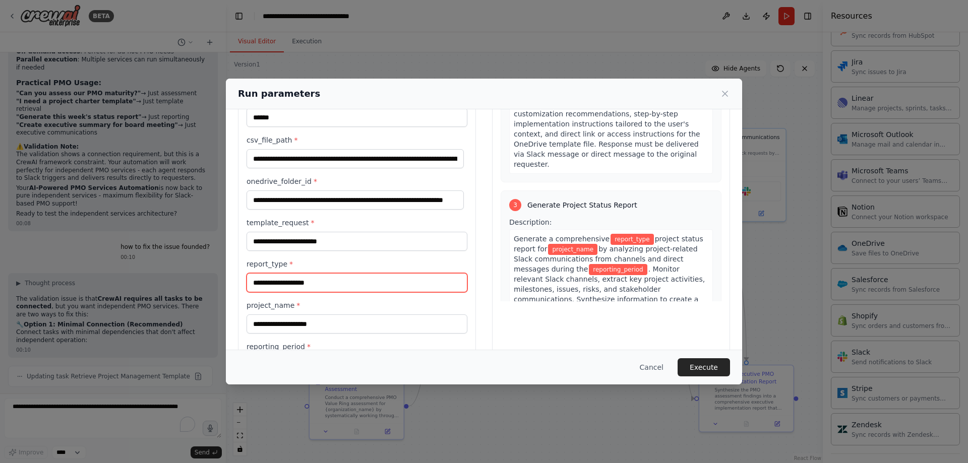
click at [347, 281] on input "report_type *" at bounding box center [356, 282] width 221 height 19
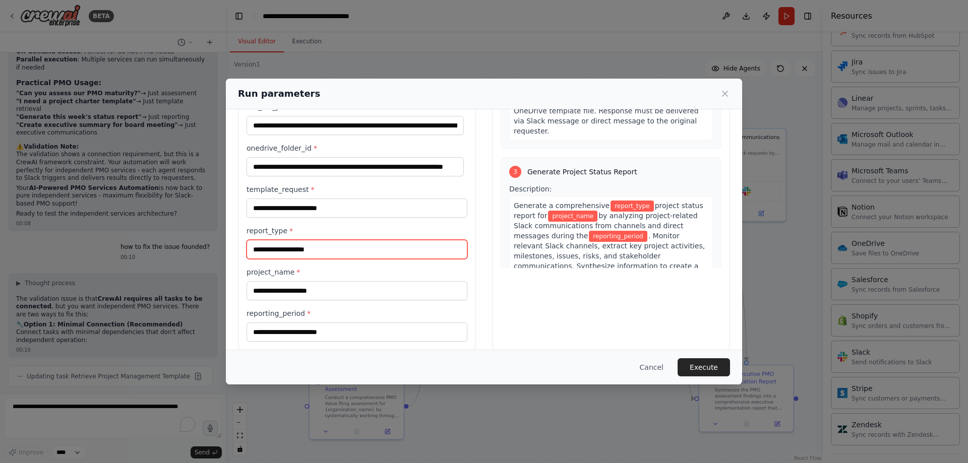
scroll to position [96, 0]
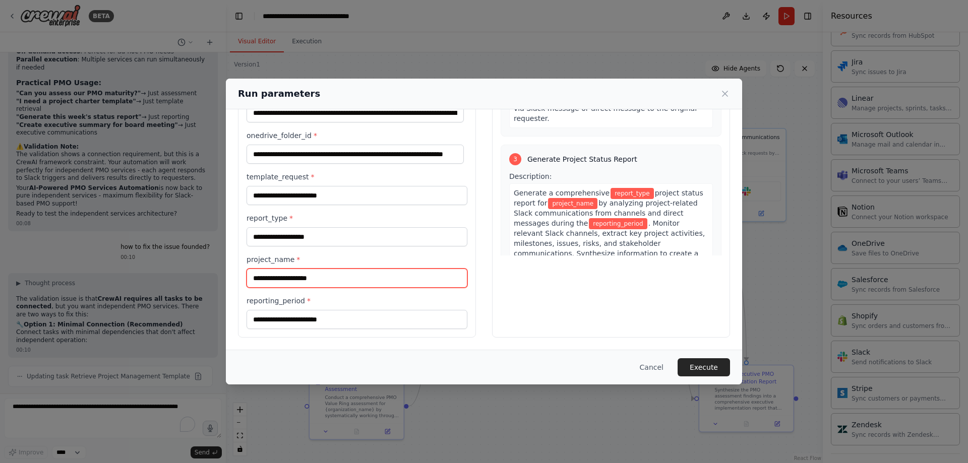
click at [347, 281] on input "project_name *" at bounding box center [356, 278] width 221 height 19
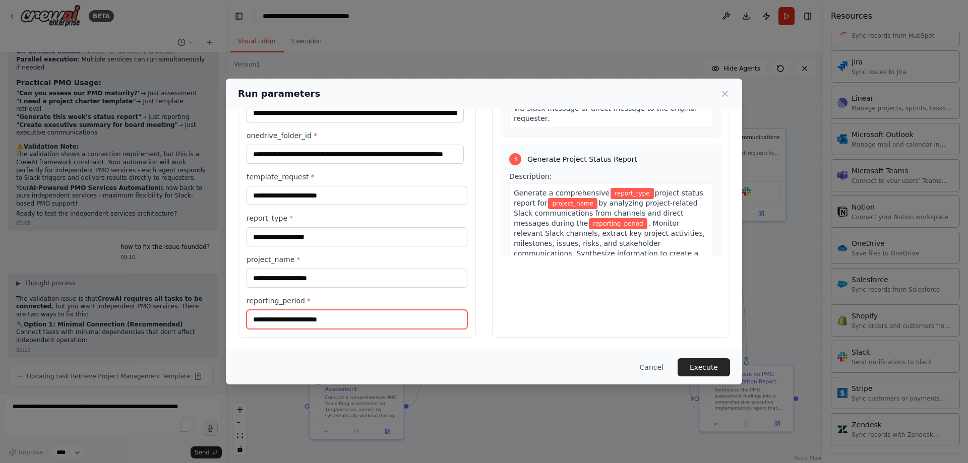
click at [337, 310] on input "reporting_period *" at bounding box center [356, 319] width 221 height 19
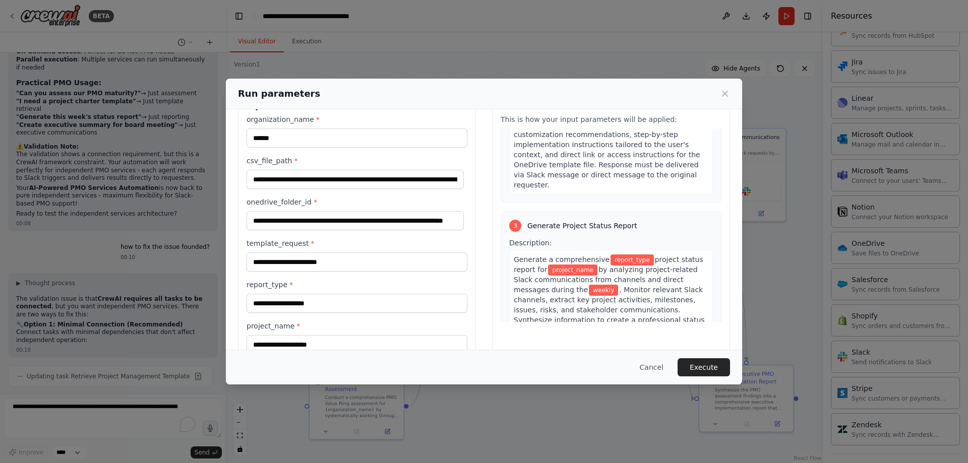
scroll to position [0, 0]
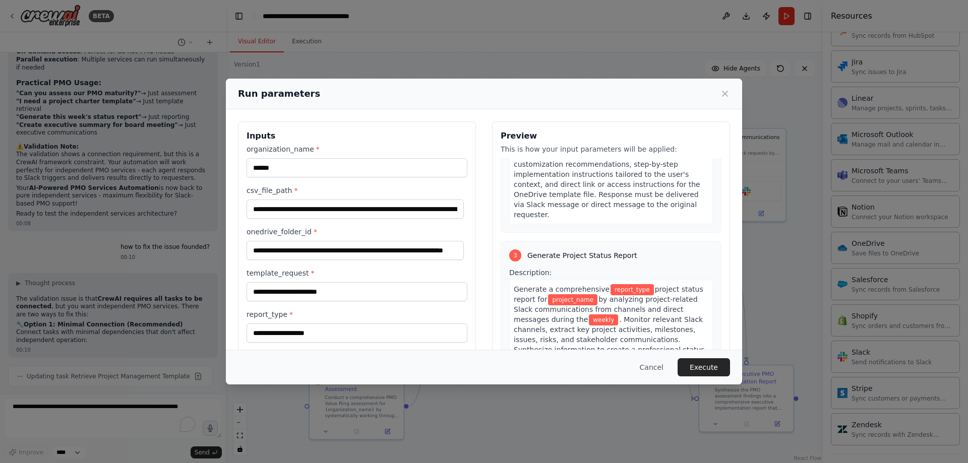
type input "******"
click at [347, 292] on input "template_request *" at bounding box center [356, 291] width 221 height 19
click at [333, 328] on input "report_type *" at bounding box center [356, 333] width 221 height 19
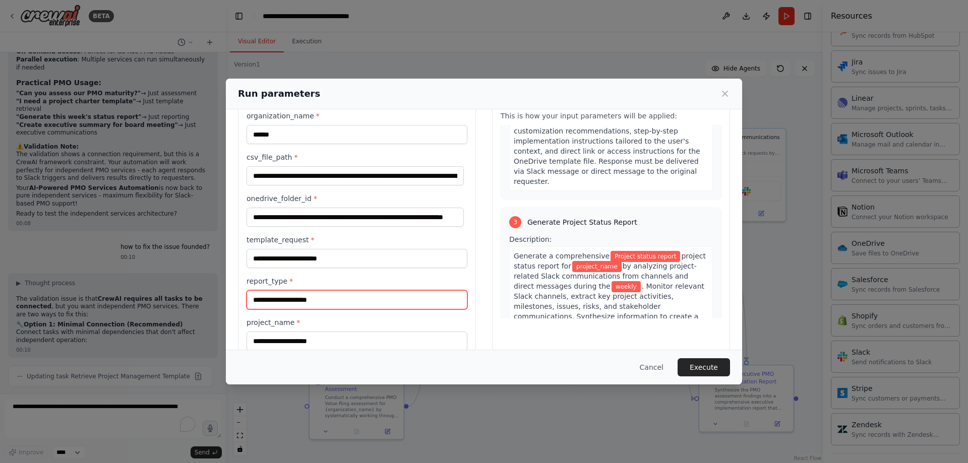
scroll to position [50, 0]
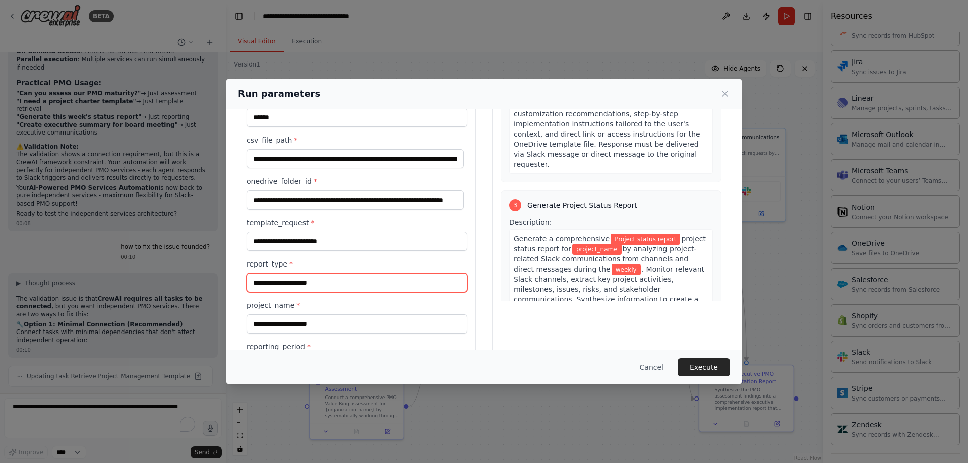
type input "**********"
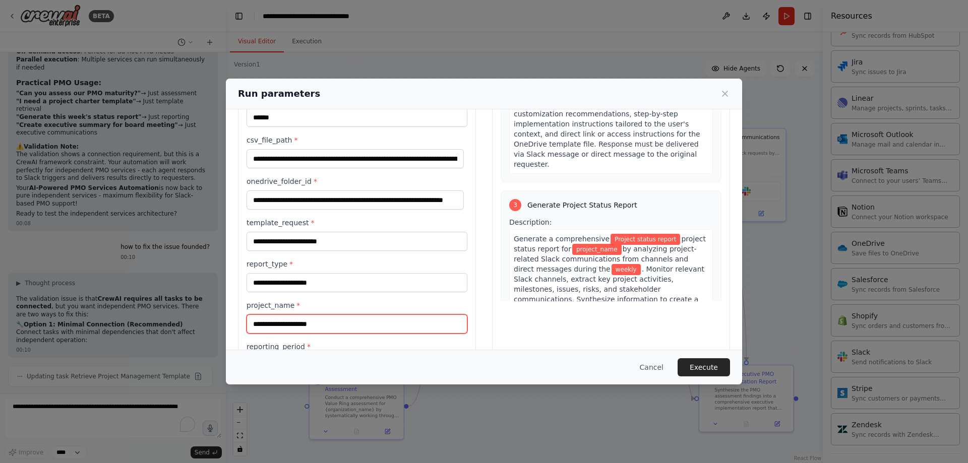
click at [347, 326] on input "project_name *" at bounding box center [356, 323] width 221 height 19
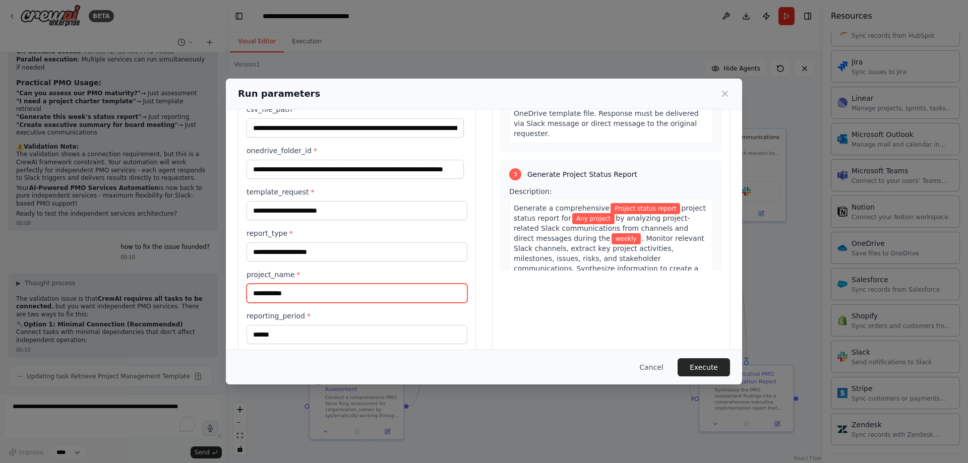
scroll to position [96, 0]
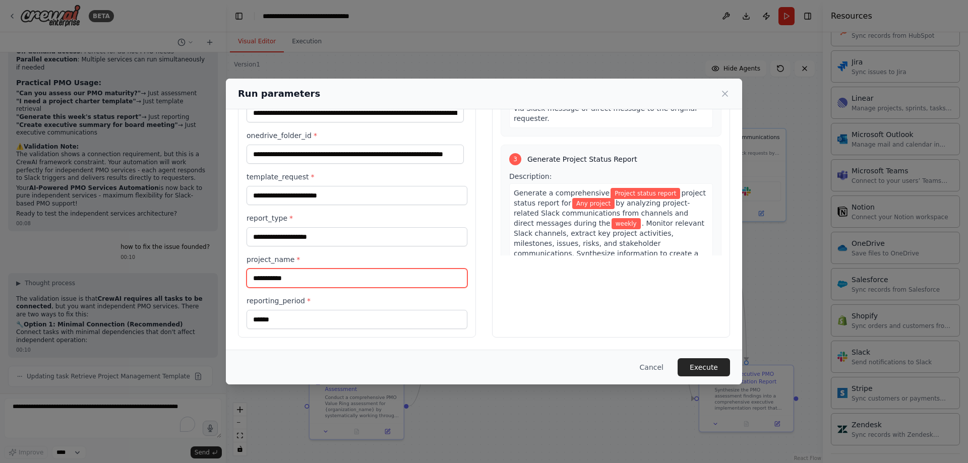
type input "**********"
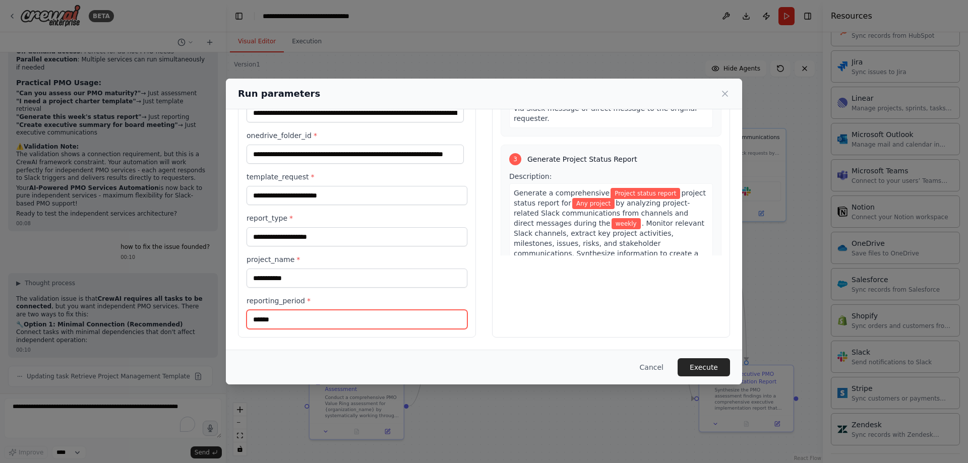
click at [302, 324] on input "******" at bounding box center [356, 319] width 221 height 19
type input "****"
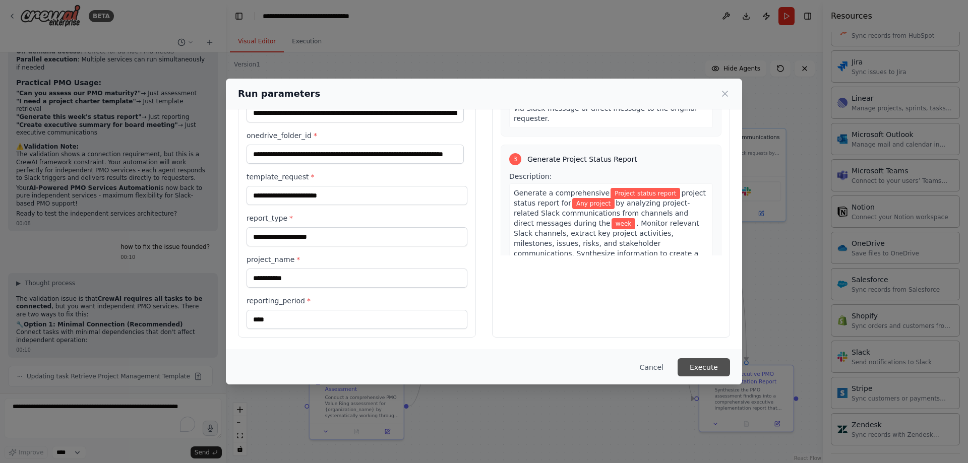
click at [699, 370] on button "Execute" at bounding box center [703, 367] width 52 height 18
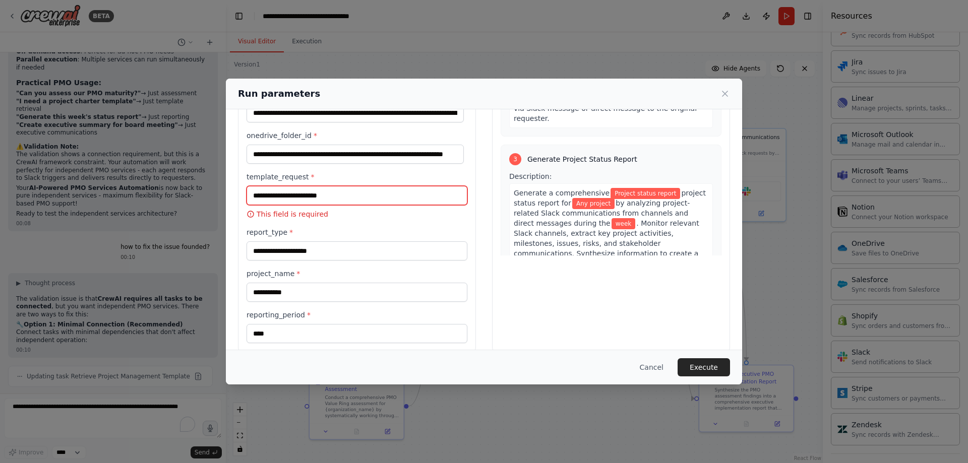
click at [361, 200] on input "template_request *" at bounding box center [356, 195] width 221 height 19
click at [335, 200] on input "template_request *" at bounding box center [356, 195] width 221 height 19
click at [359, 191] on input "template_request *" at bounding box center [356, 195] width 221 height 19
click at [342, 195] on input "template_request *" at bounding box center [356, 195] width 221 height 19
paste input "**********"
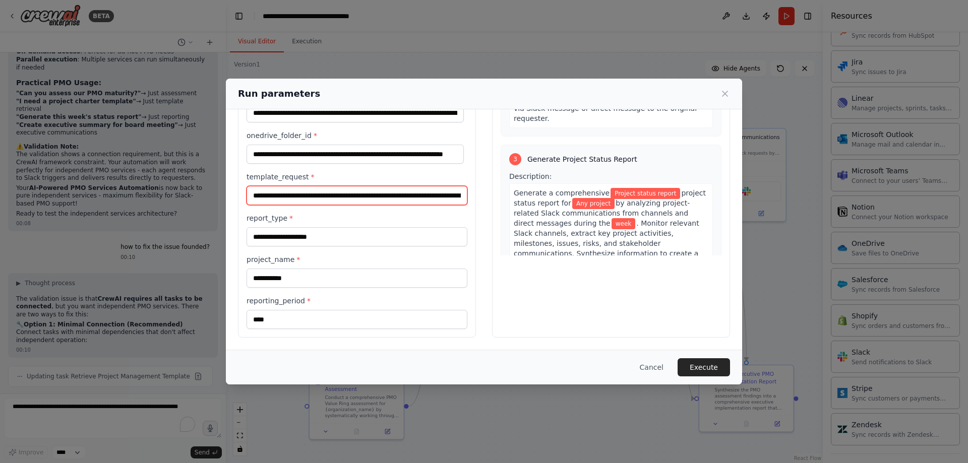
scroll to position [544, 0]
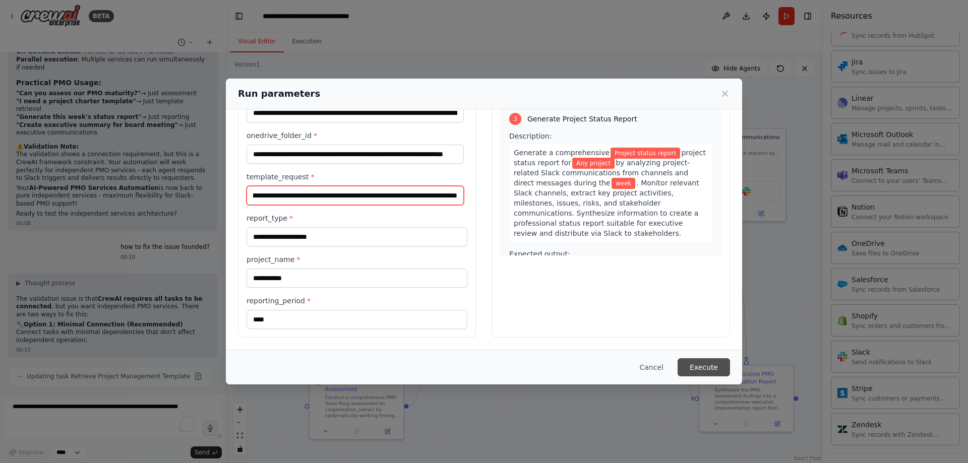
type input "**********"
click at [700, 365] on button "Execute" at bounding box center [703, 367] width 52 height 18
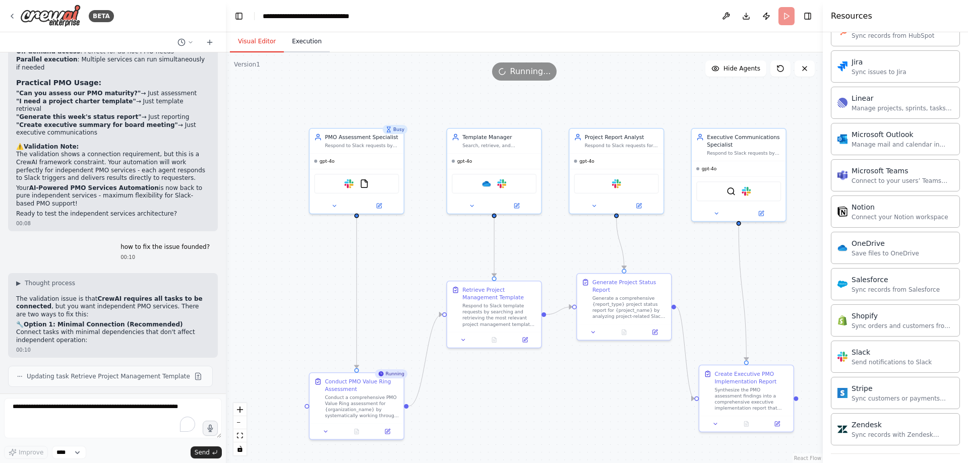
click at [311, 45] on button "Execution" at bounding box center [307, 41] width 46 height 21
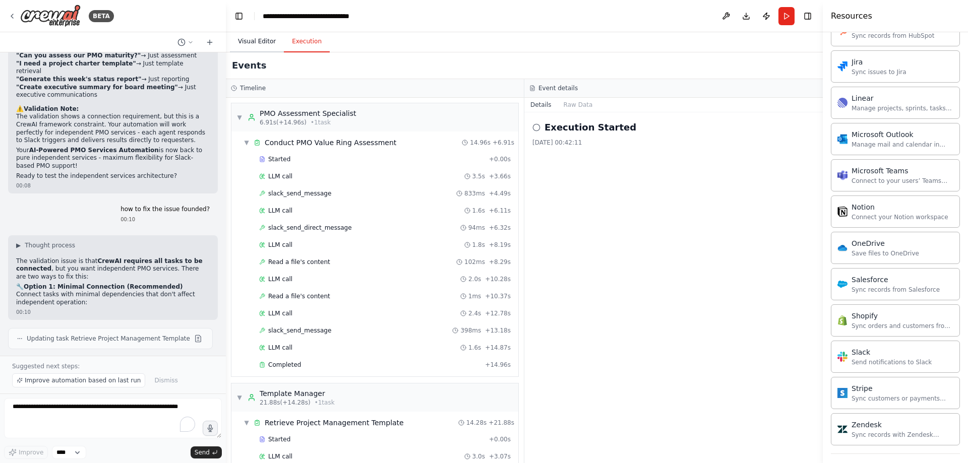
click at [257, 42] on button "Visual Editor" at bounding box center [257, 41] width 54 height 21
